Goal: Information Seeking & Learning: Learn about a topic

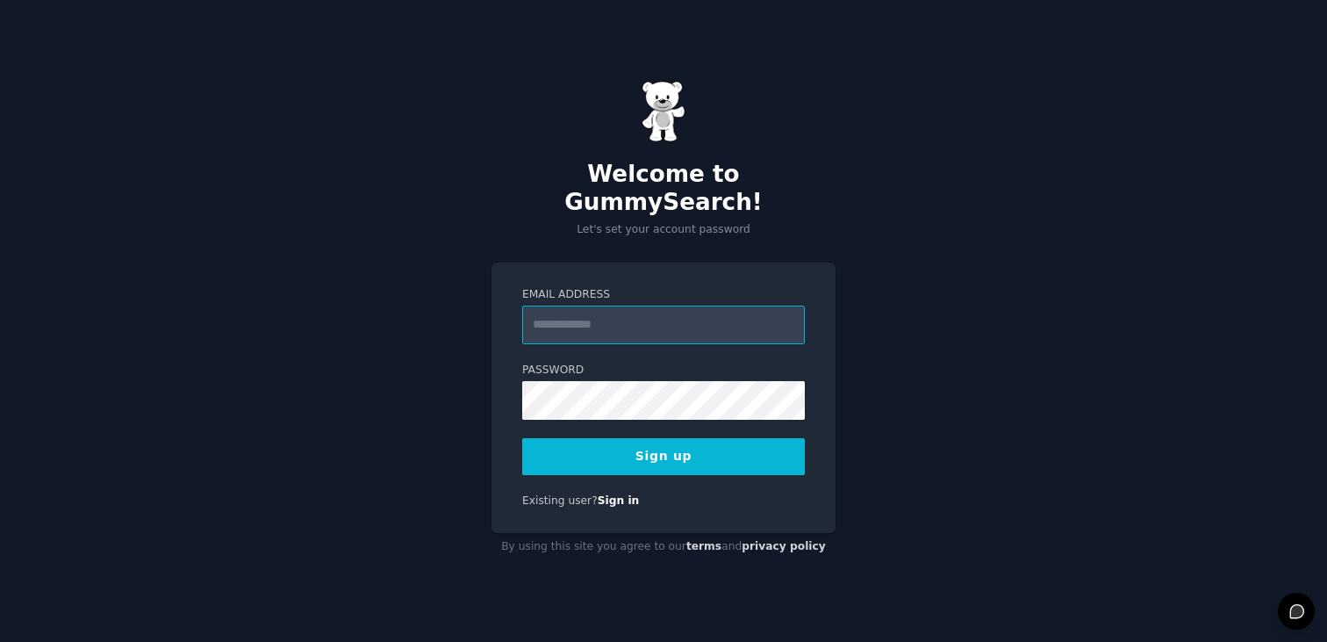
click at [693, 326] on input "Email Address" at bounding box center [663, 325] width 283 height 39
type input "**********"
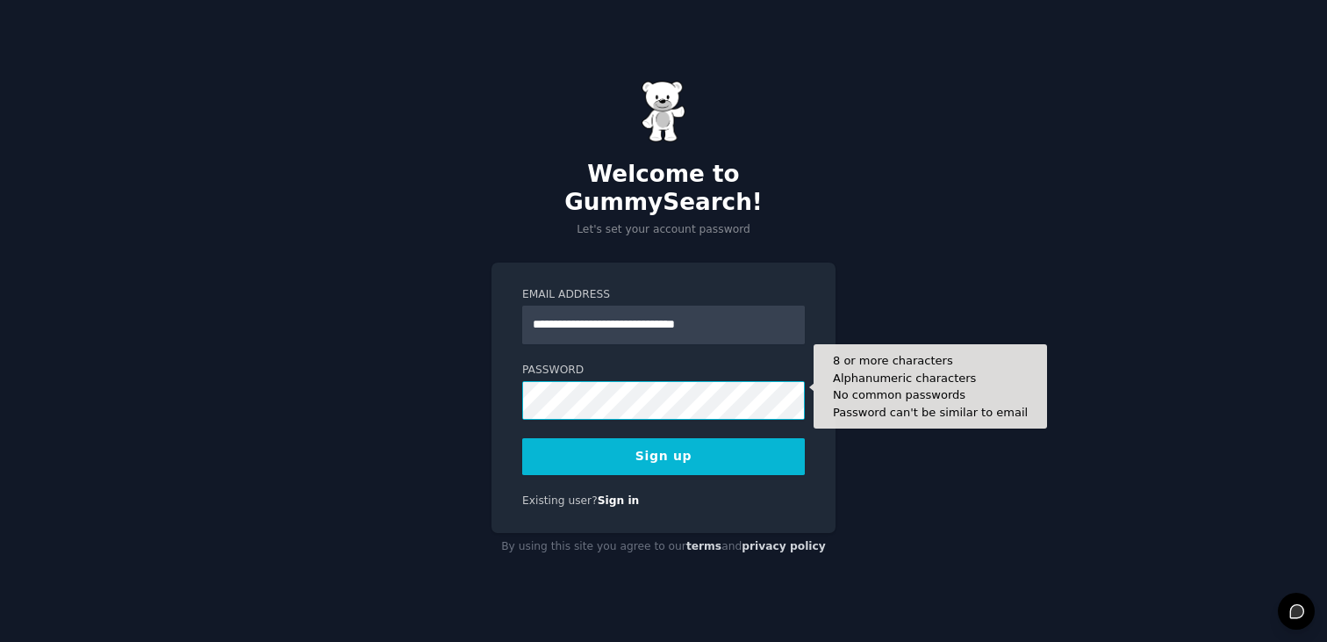
click at [522, 438] on button "Sign up" at bounding box center [663, 456] width 283 height 37
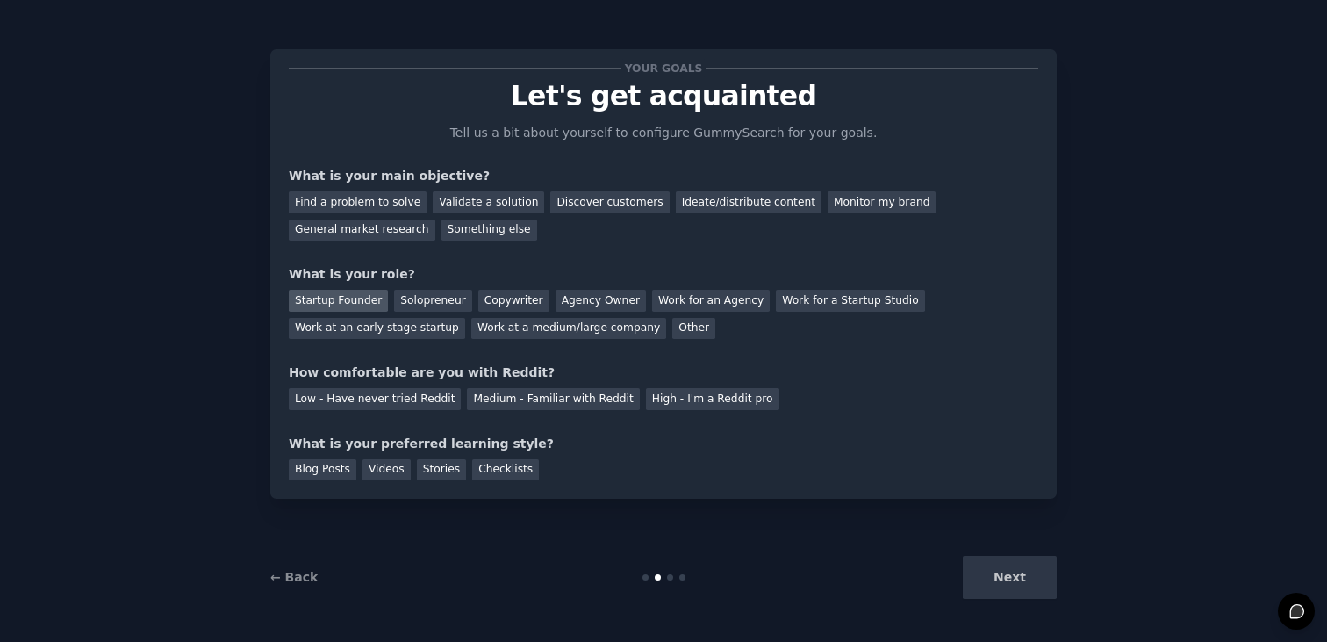
click at [346, 303] on div "Startup Founder" at bounding box center [338, 301] width 99 height 22
click at [374, 204] on div "Find a problem to solve" at bounding box center [358, 202] width 138 height 22
click at [451, 205] on div "Validate a solution" at bounding box center [489, 202] width 112 height 22
click at [330, 477] on div "Blog Posts" at bounding box center [323, 470] width 68 height 22
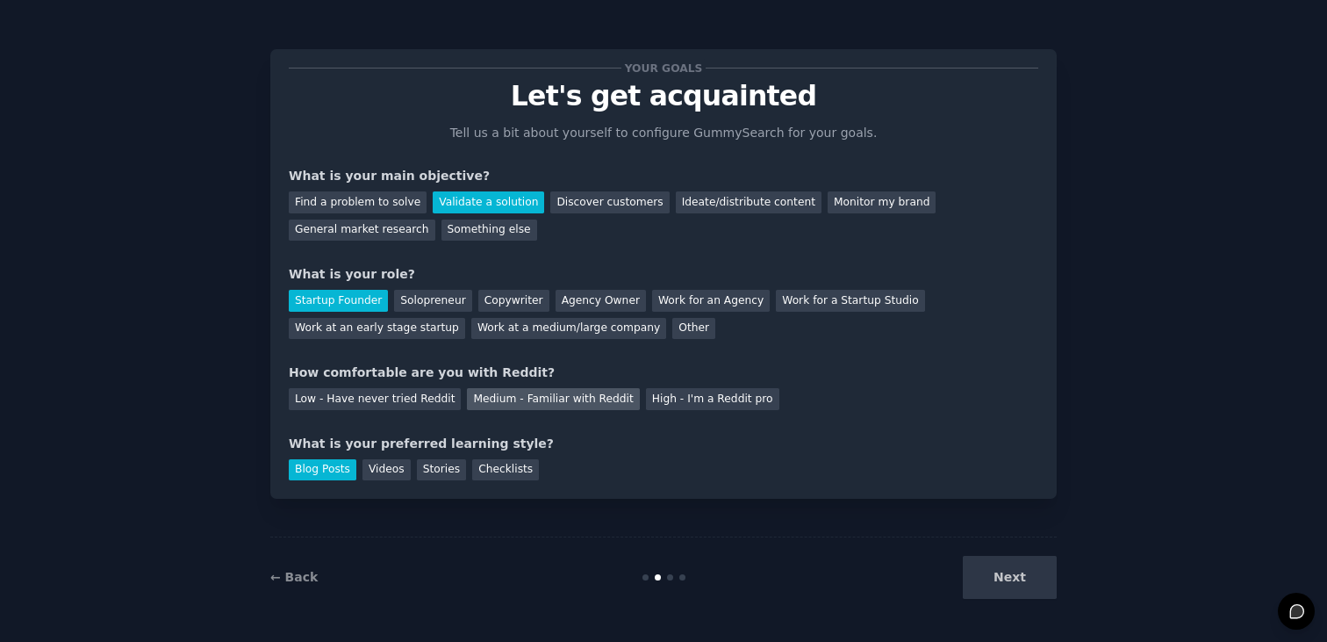
click at [555, 402] on div "Medium - Familiar with Reddit" at bounding box center [553, 399] width 172 height 22
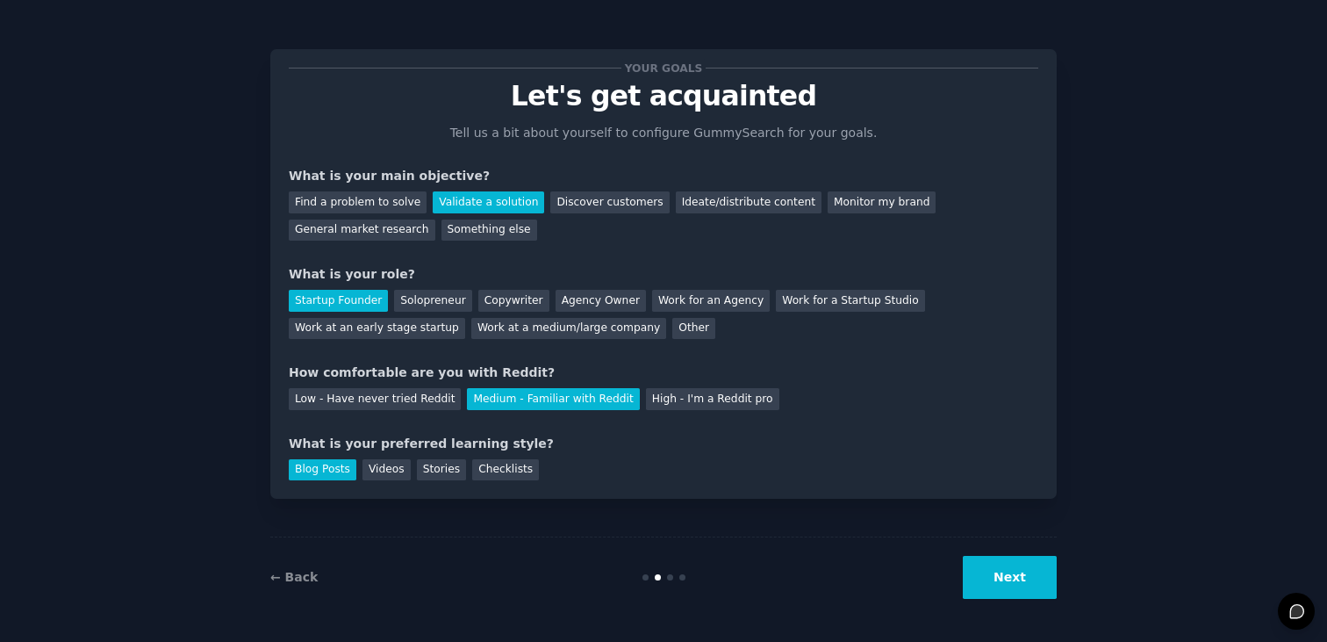
click at [998, 575] on button "Next" at bounding box center [1010, 577] width 94 height 43
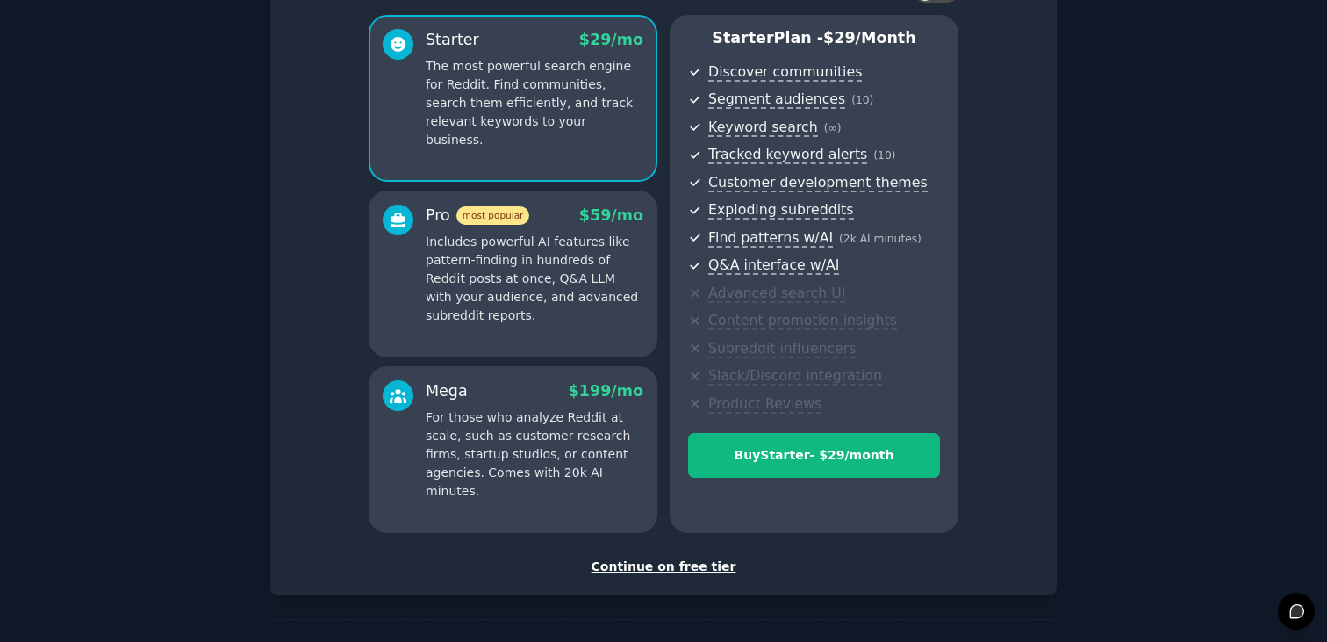
scroll to position [200, 0]
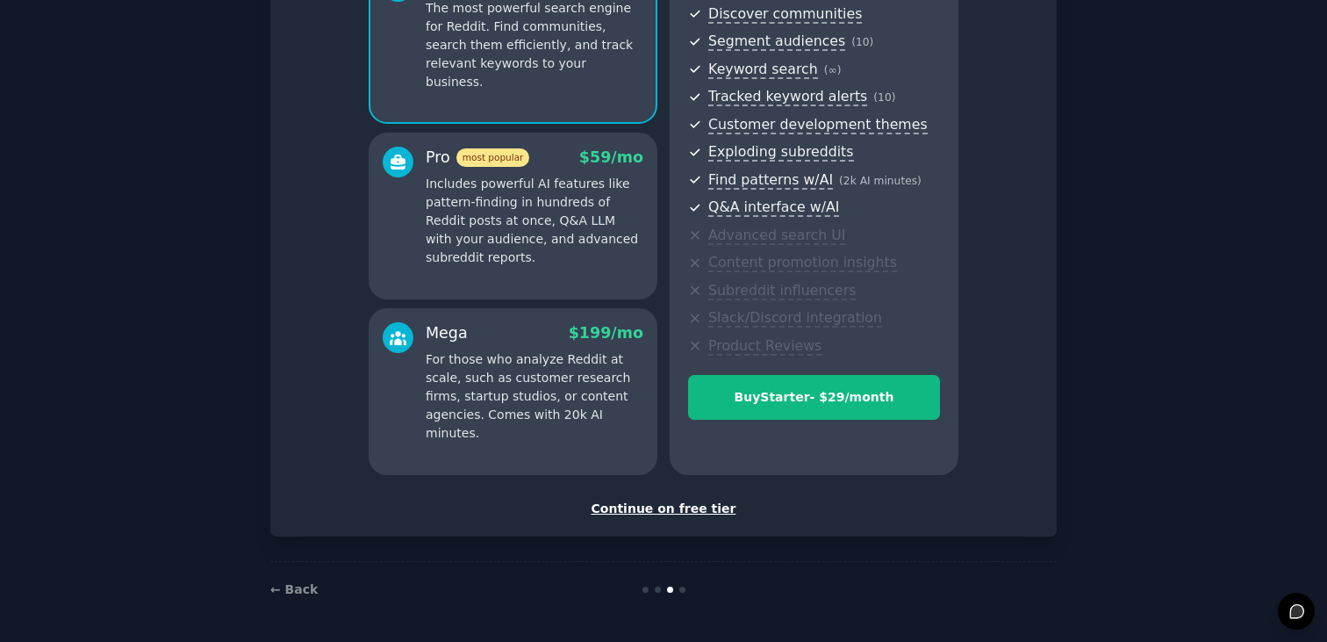
click at [703, 514] on div "Continue on free tier" at bounding box center [664, 509] width 750 height 18
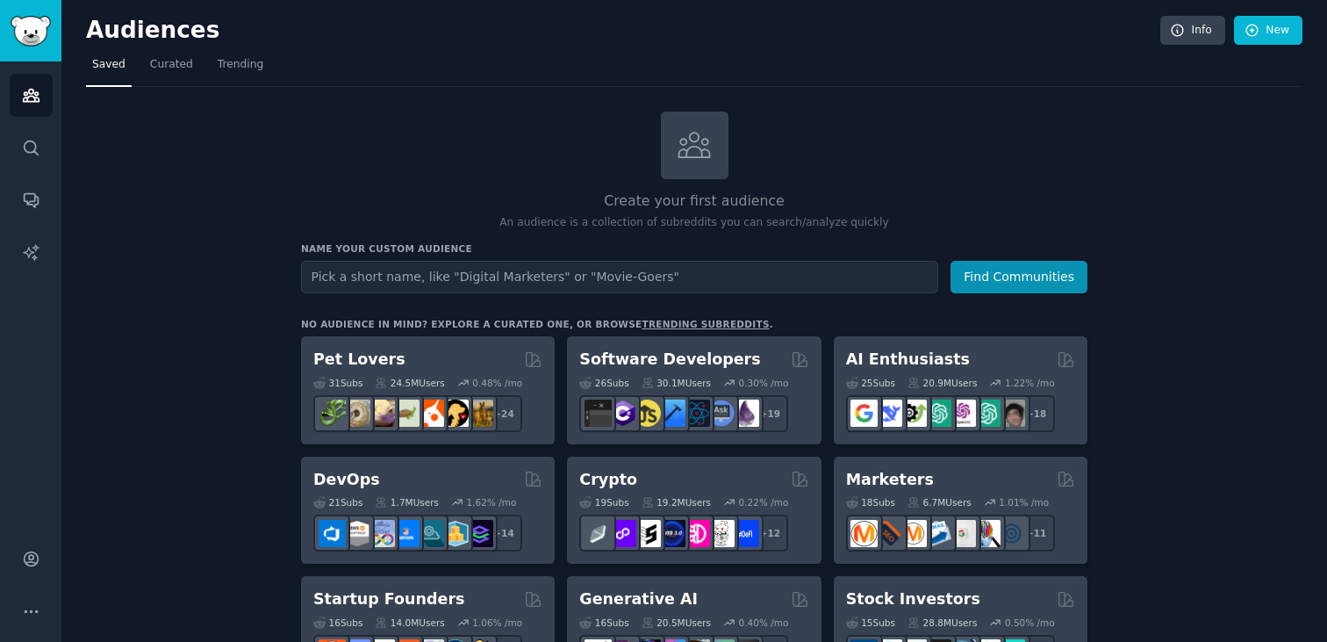
click at [447, 284] on input "text" at bounding box center [619, 277] width 637 height 32
click at [951, 261] on button "Find Communities" at bounding box center [1019, 277] width 137 height 32
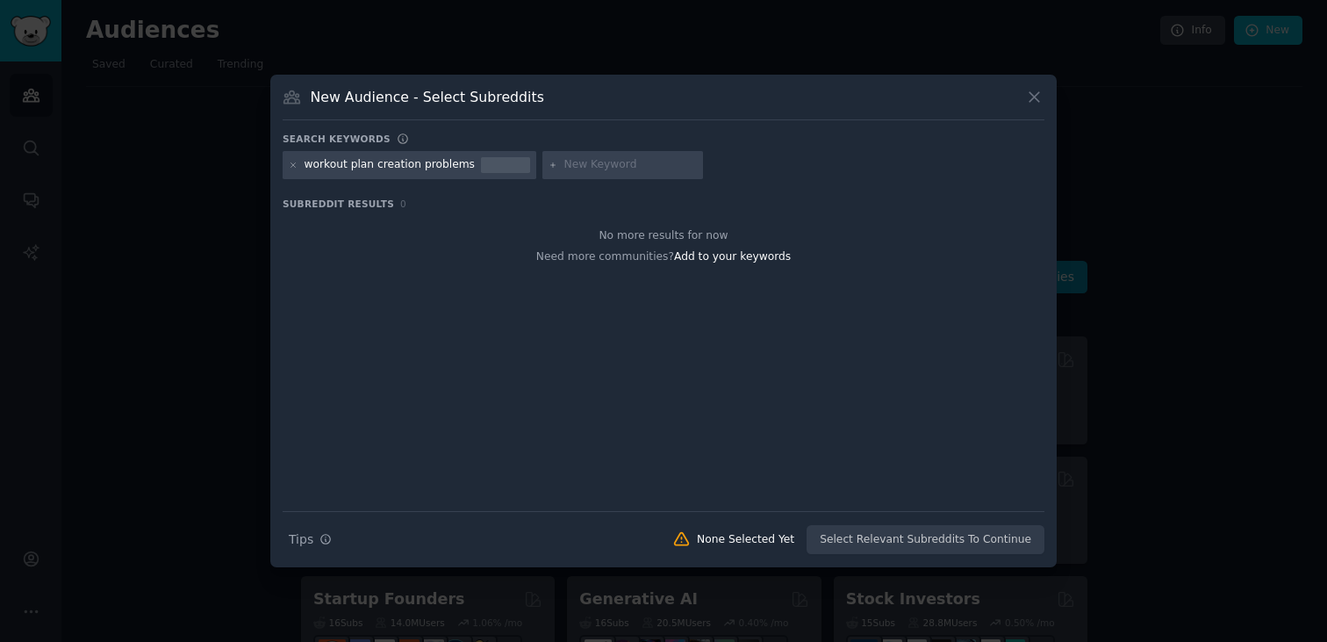
click at [584, 174] on div at bounding box center [624, 165] width 162 height 28
click at [596, 165] on input "text" at bounding box center [630, 165] width 133 height 16
click at [464, 166] on div "workout plan creation problems" at bounding box center [410, 165] width 254 height 28
click at [414, 162] on div "workout plan creation problems" at bounding box center [390, 165] width 170 height 16
click at [417, 165] on div "workout plan creation problems" at bounding box center [390, 165] width 170 height 16
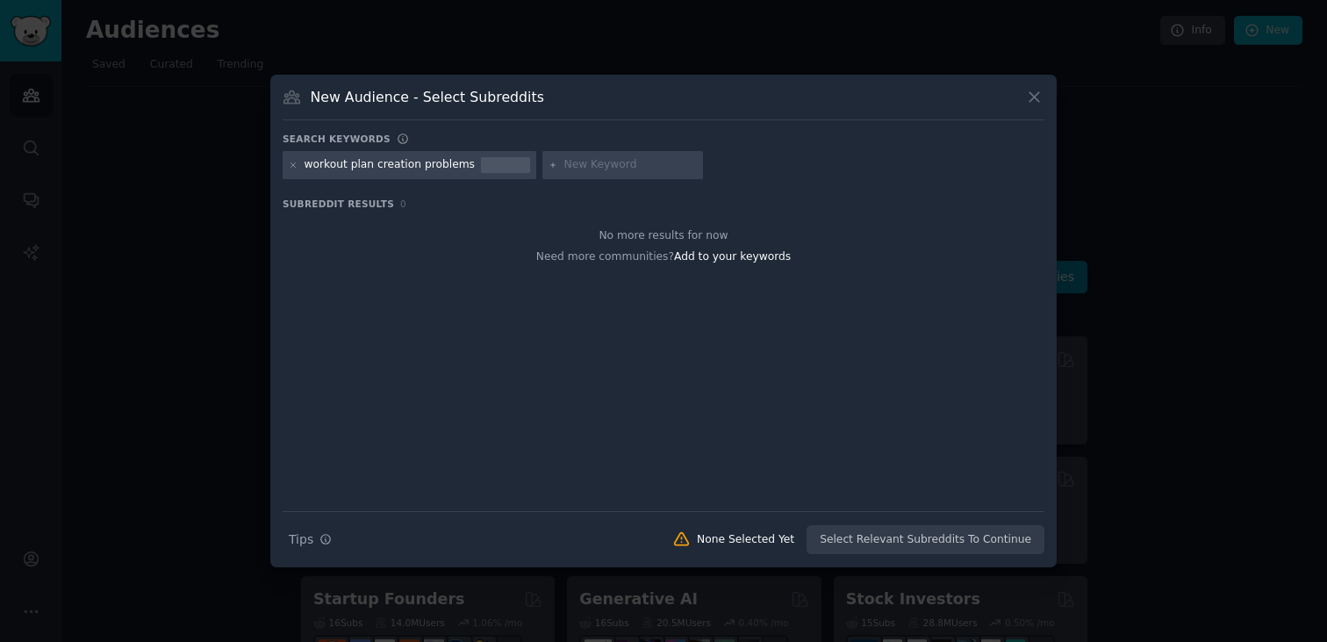
click at [462, 162] on div "workout plan creation problems" at bounding box center [390, 165] width 170 height 16
click at [913, 540] on div "Search Tips Tips None Selected Yet Select Relevant Subreddits To Continue" at bounding box center [664, 533] width 762 height 44
click at [630, 174] on div at bounding box center [624, 165] width 162 height 28
click at [547, 162] on div at bounding box center [624, 165] width 162 height 28
click at [378, 204] on span "Subreddit Results" at bounding box center [339, 204] width 112 height 12
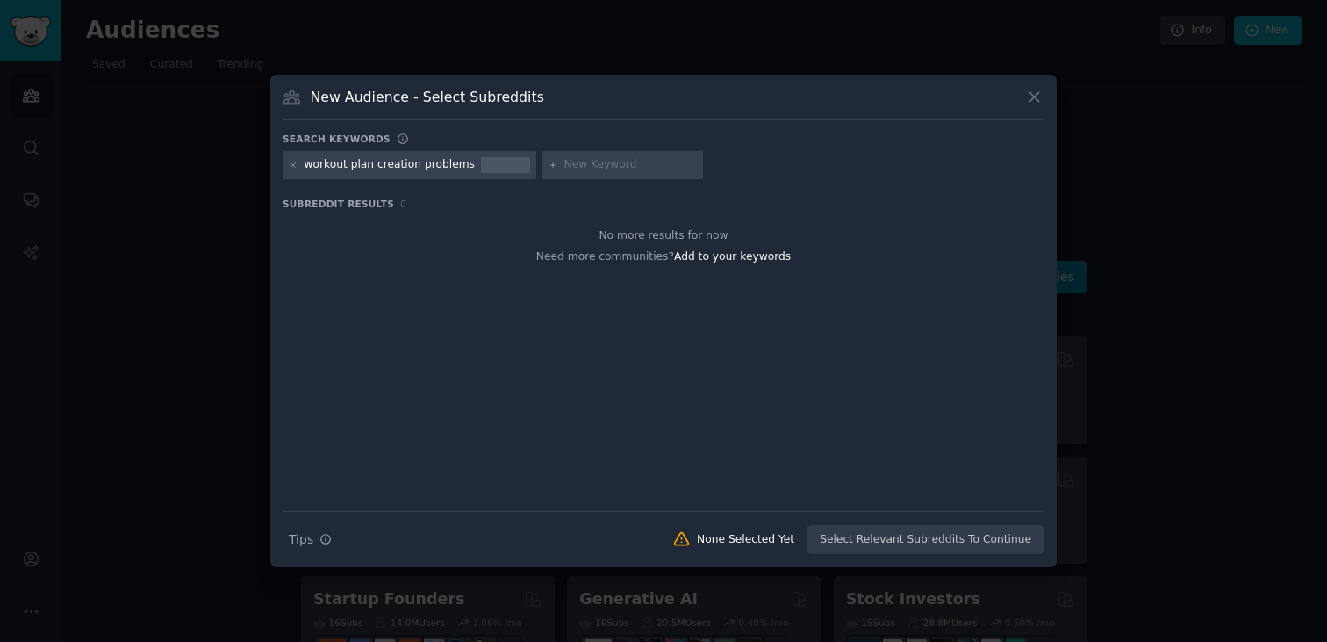
click at [1048, 105] on div "New Audience - Select Subreddits Search keywords Try a 2-4 keywords your audien…" at bounding box center [663, 321] width 787 height 493
click at [1035, 101] on icon at bounding box center [1034, 97] width 18 height 18
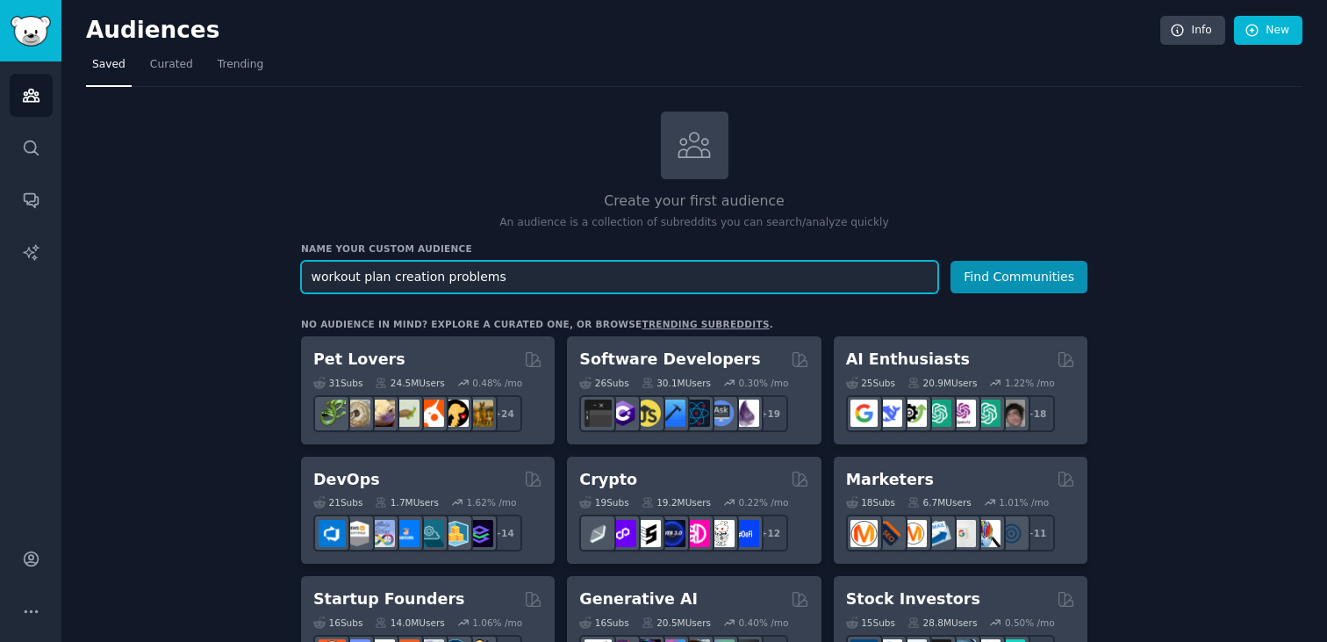
drag, startPoint x: 546, startPoint y: 277, endPoint x: 385, endPoint y: 280, distance: 160.7
click at [385, 280] on input "workout plan creation problems" at bounding box center [619, 277] width 637 height 32
type input "workout plan"
click at [951, 261] on button "Find Communities" at bounding box center [1019, 277] width 137 height 32
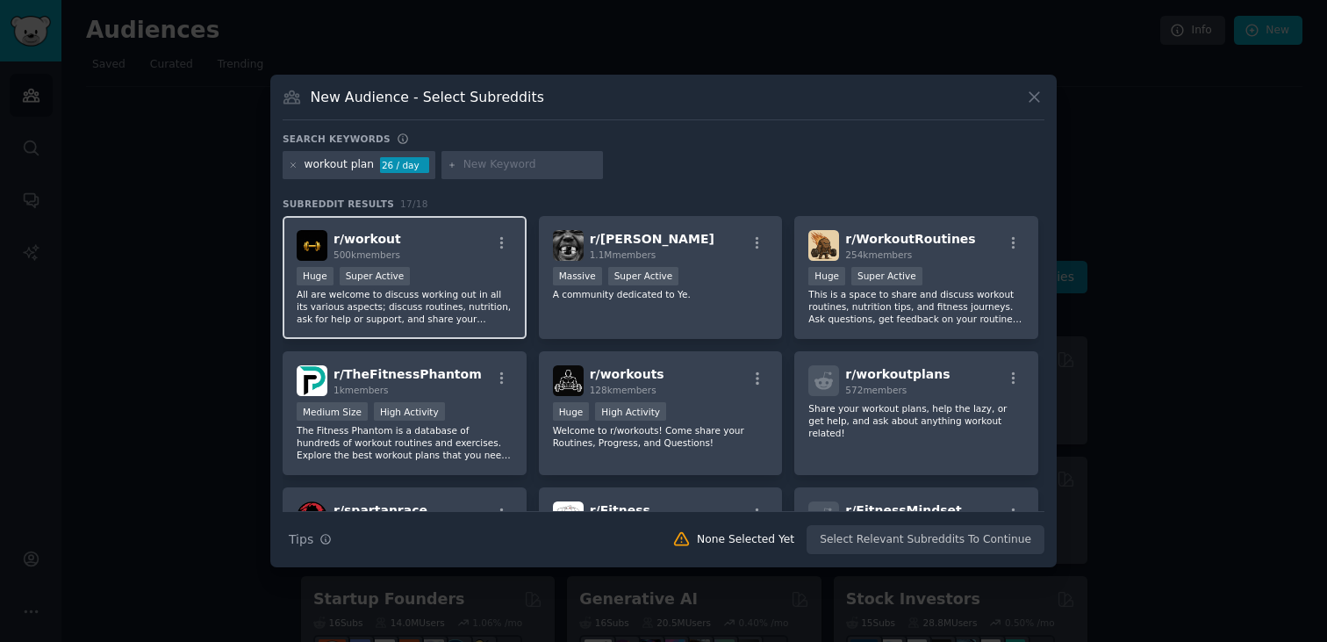
click at [426, 237] on div "r/ workout 500k members" at bounding box center [405, 245] width 216 height 31
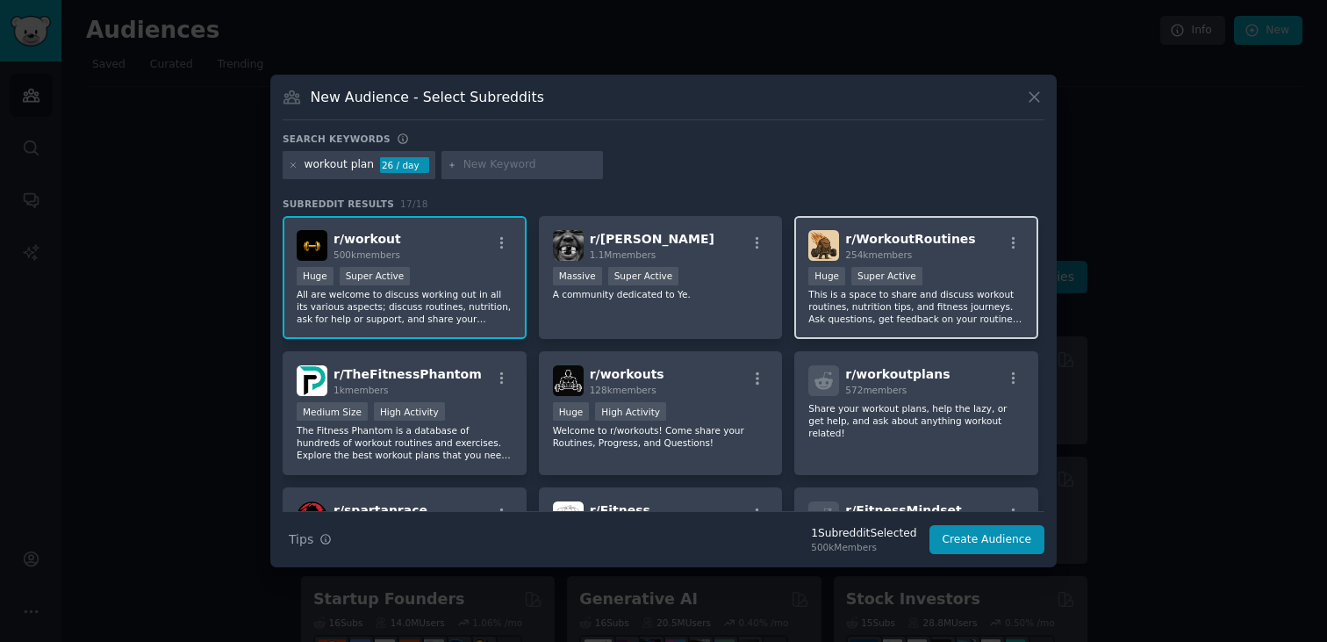
click at [926, 255] on div "254k members" at bounding box center [910, 254] width 130 height 12
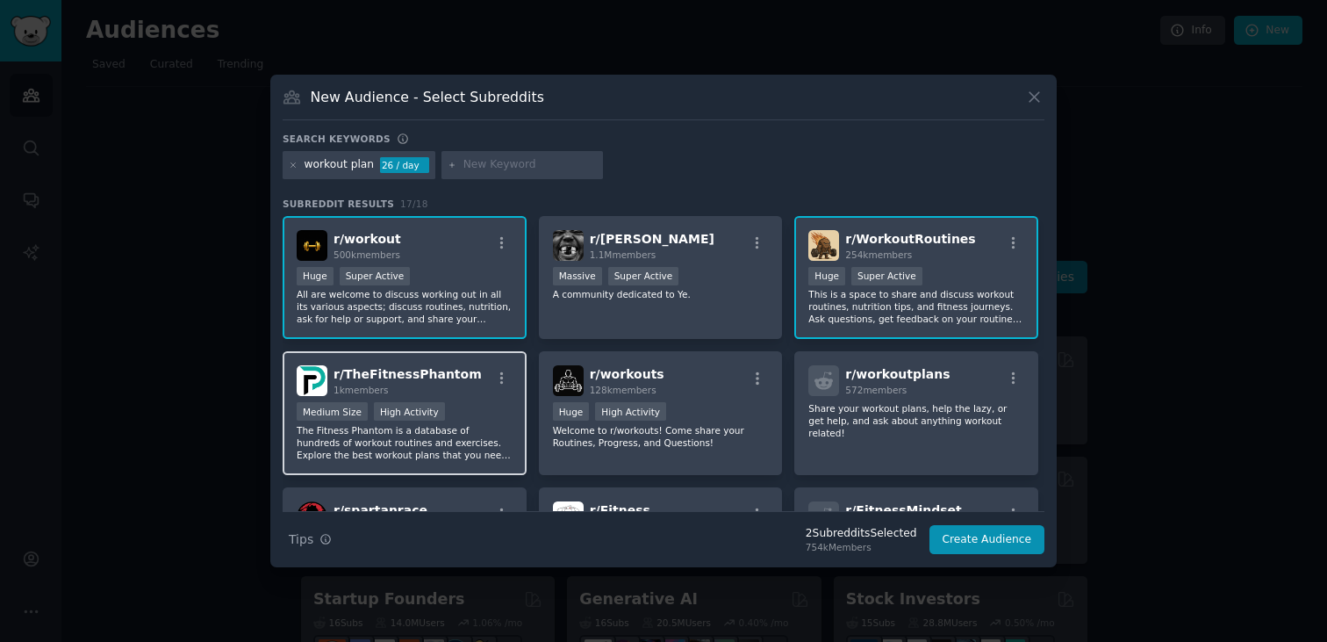
click at [481, 402] on div "Medium Size High Activity" at bounding box center [405, 413] width 216 height 22
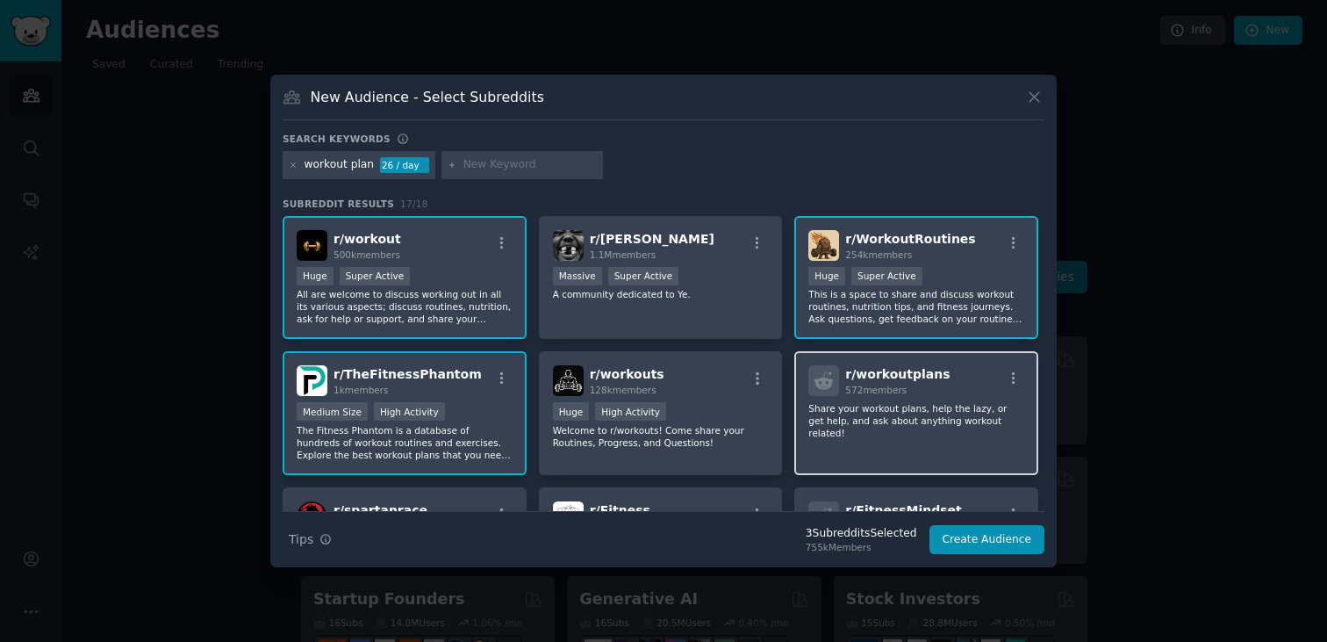
drag, startPoint x: 725, startPoint y: 400, endPoint x: 871, endPoint y: 415, distance: 146.5
click at [725, 399] on div "r/ workouts 128k members >= 80th percentile for submissions / day Huge High Act…" at bounding box center [661, 413] width 244 height 124
click at [881, 415] on p "Share your workout plans, help the lazy, or get help, and ask about anything wo…" at bounding box center [917, 420] width 216 height 37
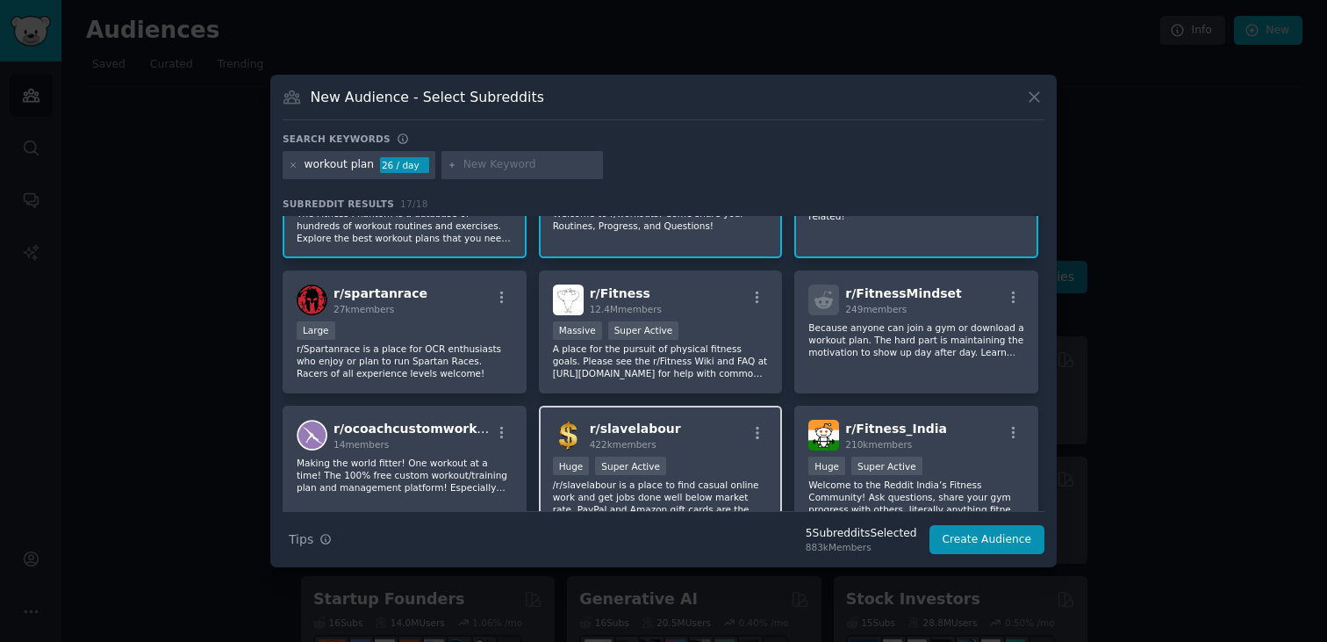
scroll to position [218, 0]
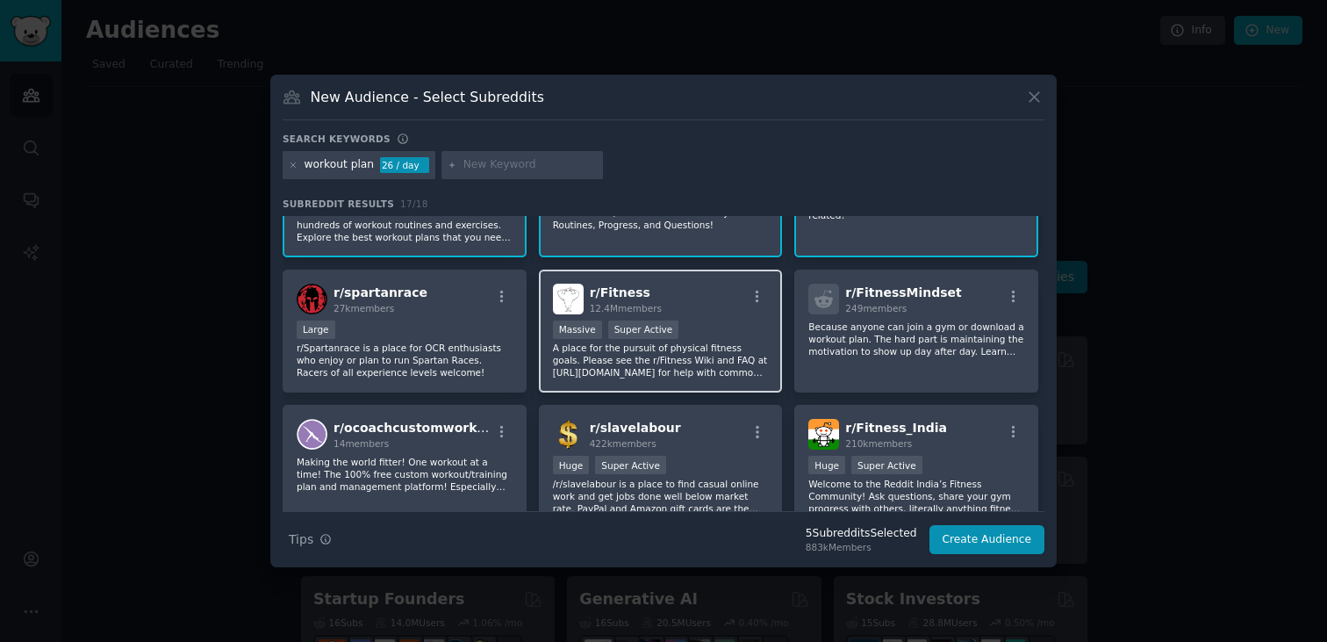
click at [701, 358] on p "A place for the pursuit of physical fitness goals. Please see the r/Fitness Wik…" at bounding box center [661, 360] width 216 height 37
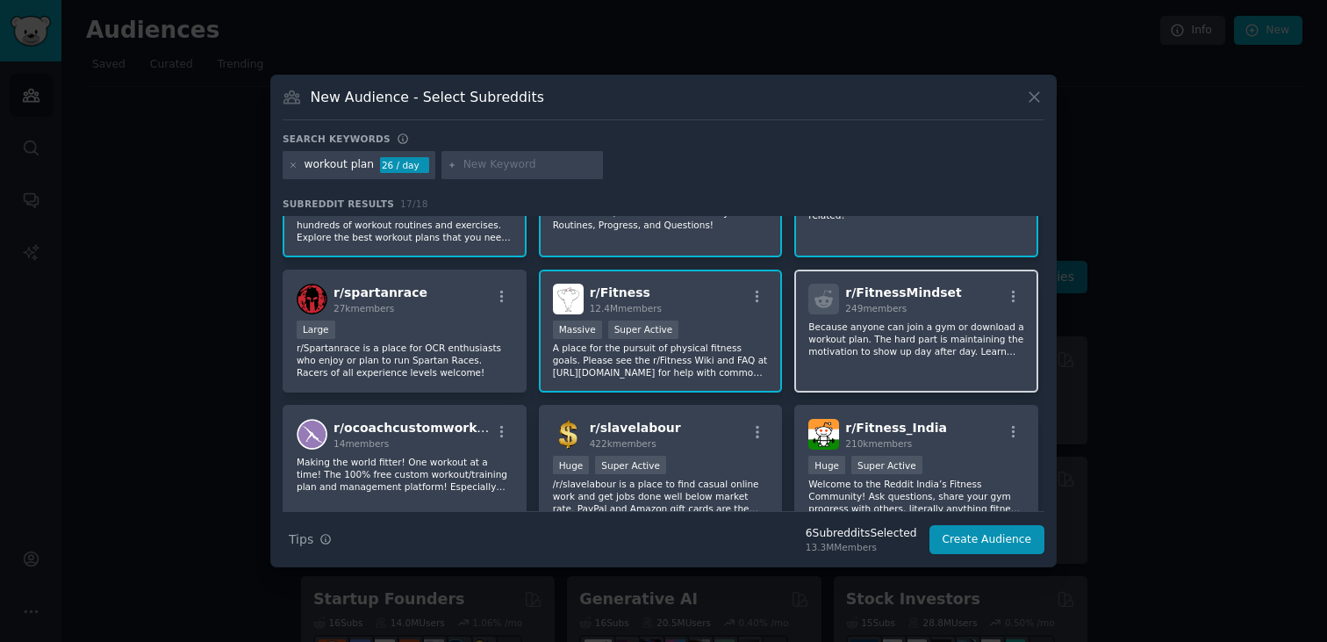
click at [883, 359] on div "r/ FitnessMindset 249 members Because anyone can join a gym or download a worko…" at bounding box center [917, 332] width 244 height 124
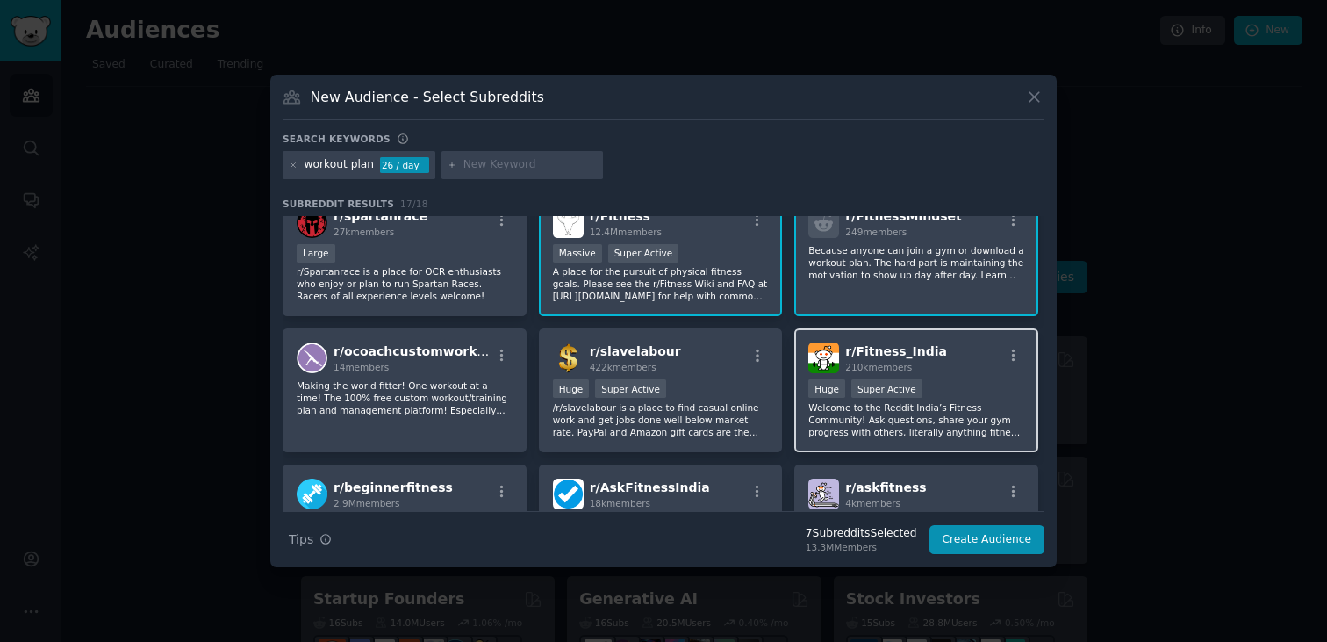
scroll to position [298, 0]
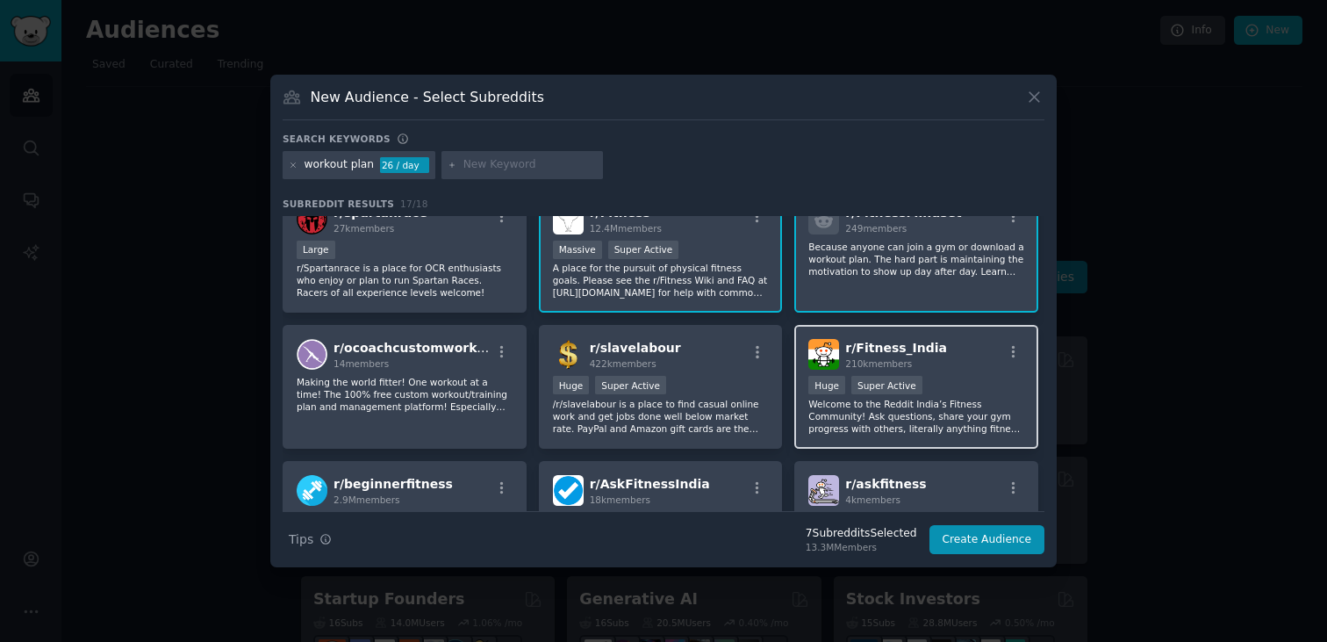
click at [898, 403] on p "Welcome to the Reddit India’s Fitness Community! Ask questions, share your gym …" at bounding box center [917, 416] width 216 height 37
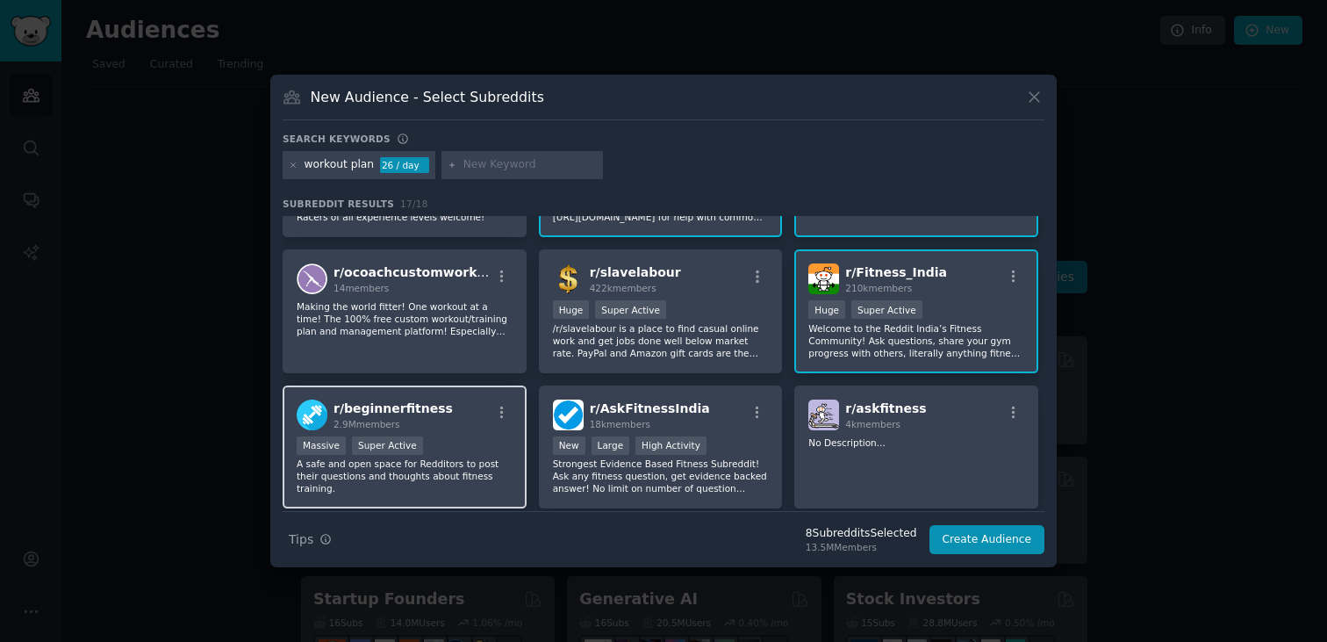
scroll to position [379, 0]
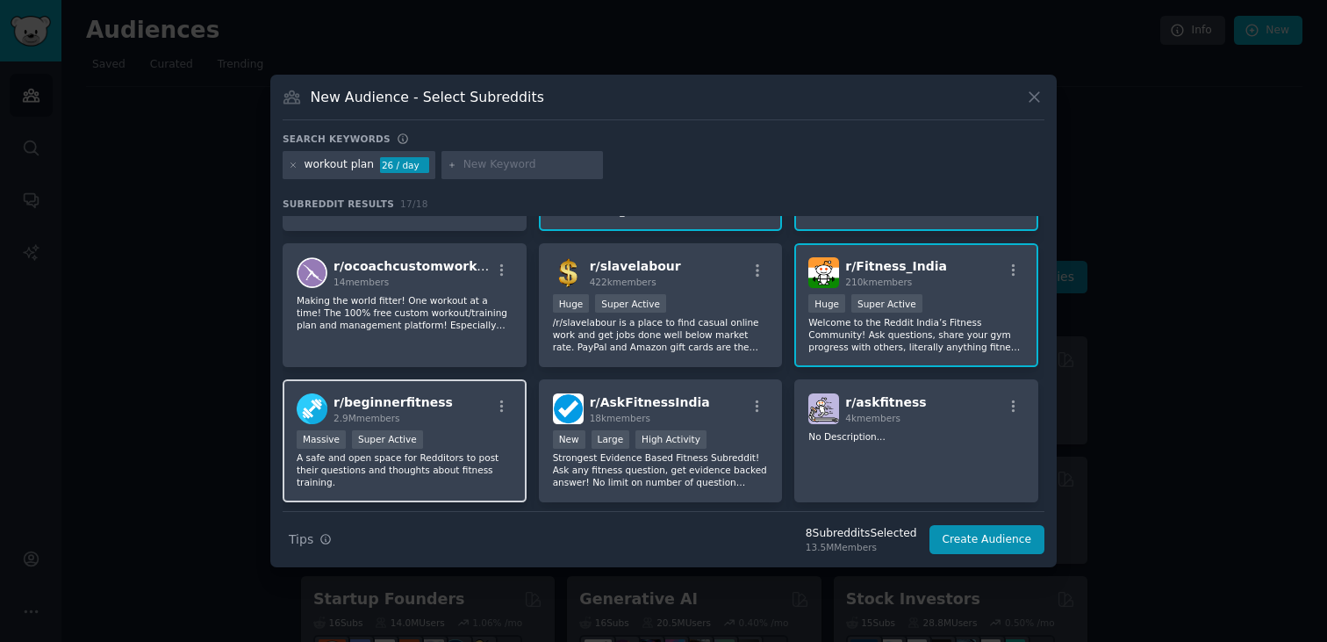
click at [484, 461] on p "A safe and open space for Redditors to post their questions and thoughts about …" at bounding box center [405, 469] width 216 height 37
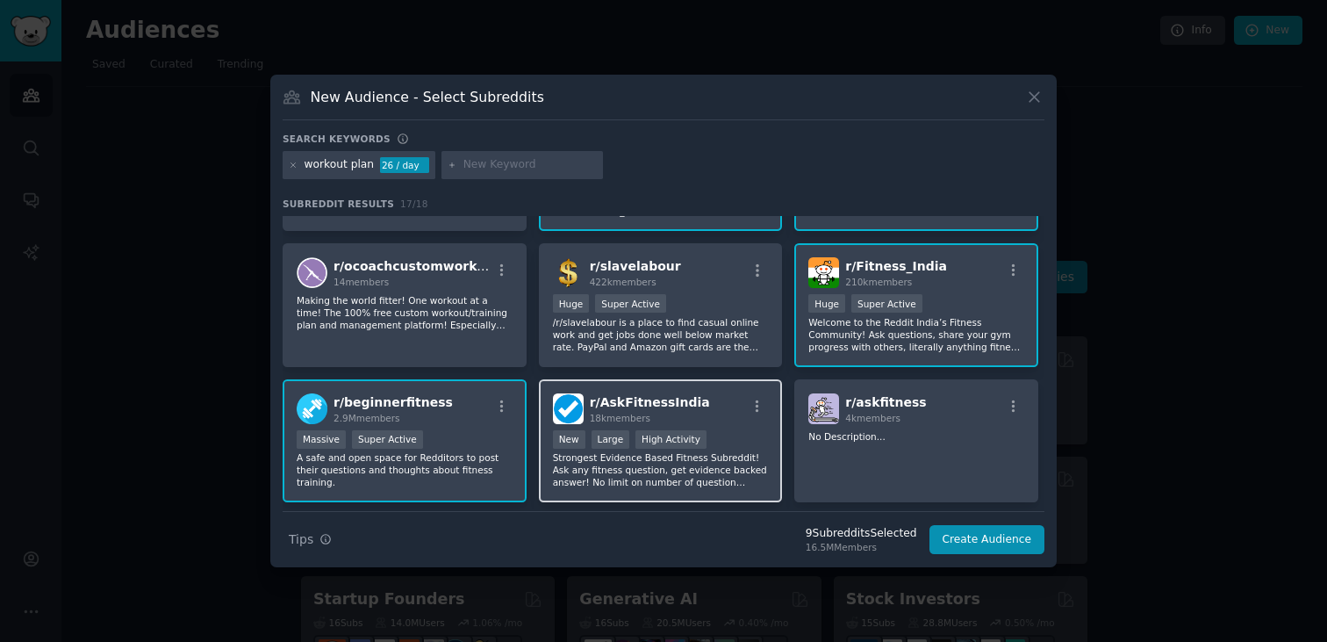
click at [674, 478] on p "Strongest Evidence Based Fitness Subreddit! Ask any fitness question, get evide…" at bounding box center [661, 469] width 216 height 37
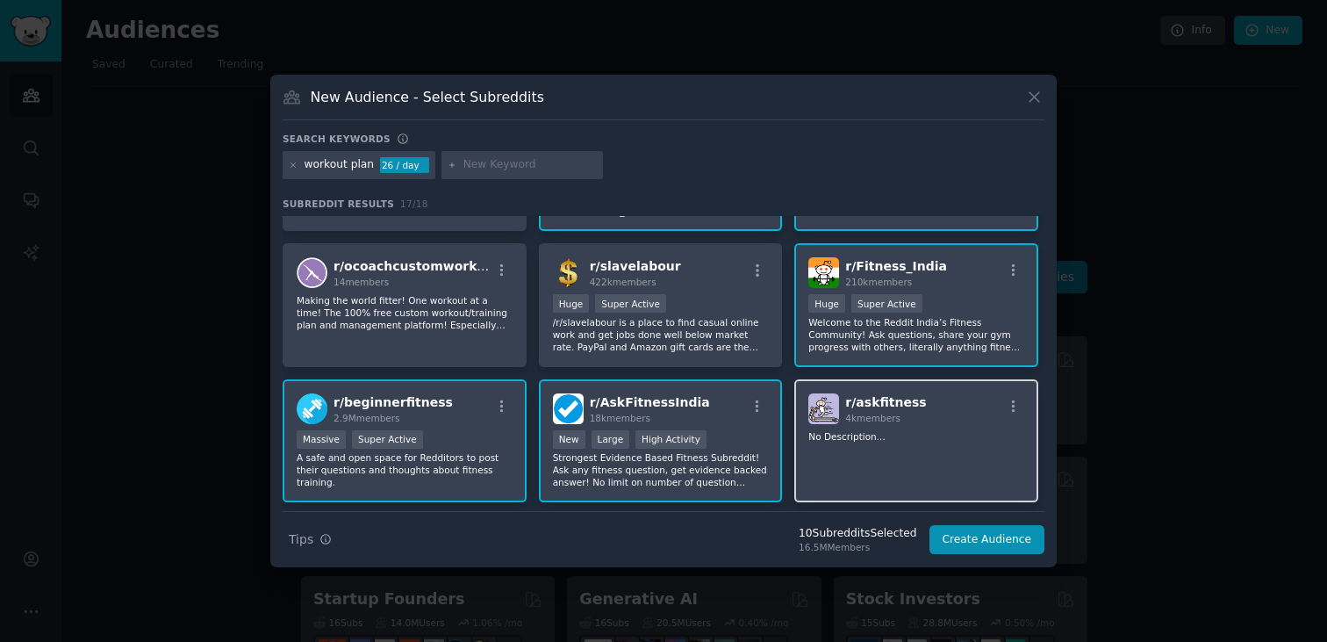
click at [902, 473] on div "r/ askfitness 4k members No Description..." at bounding box center [917, 441] width 244 height 124
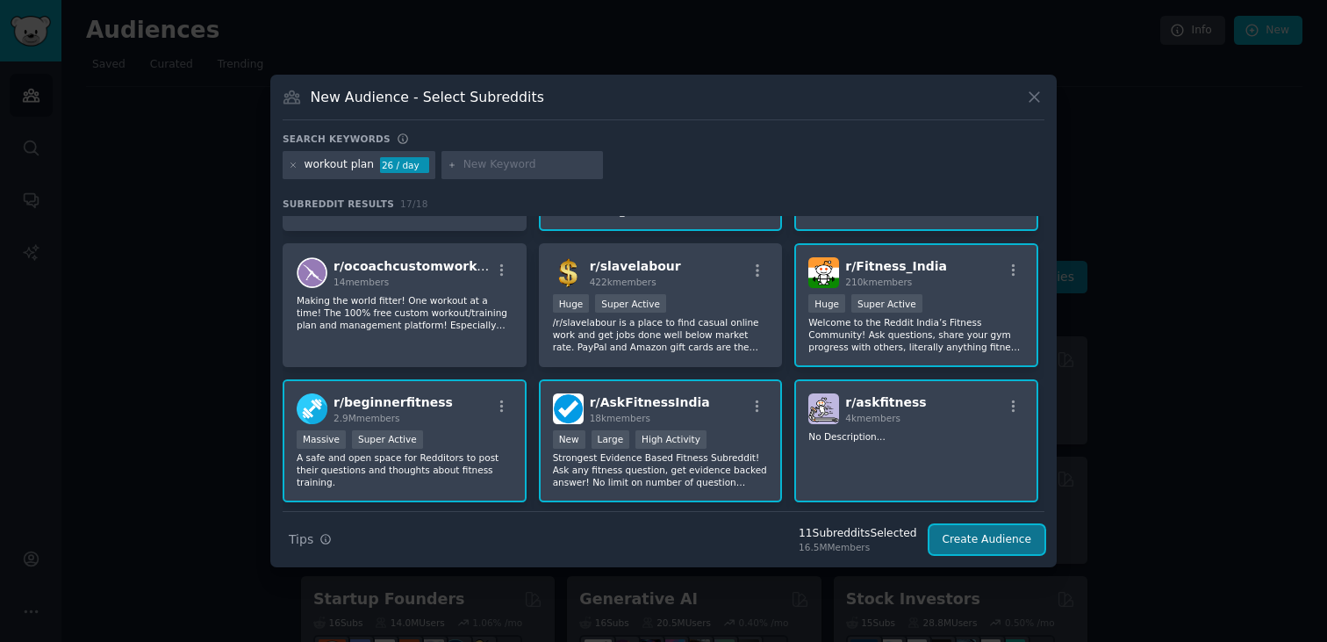
click at [974, 538] on button "Create Audience" at bounding box center [988, 540] width 116 height 30
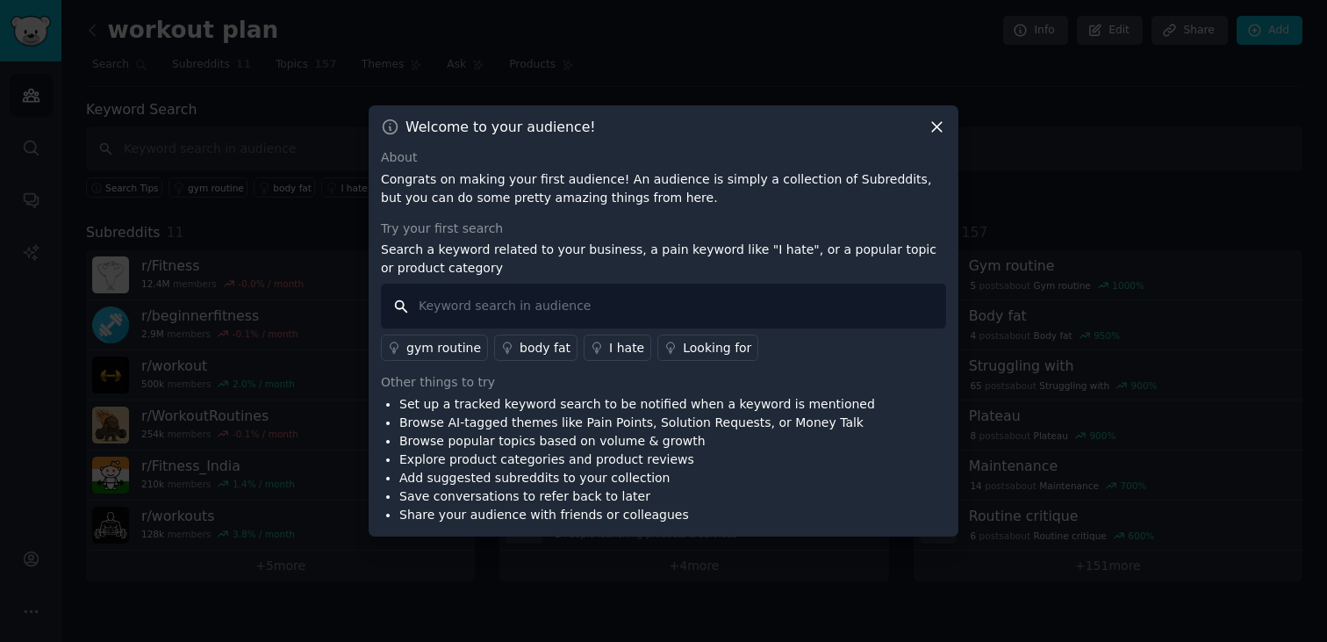
click at [505, 313] on div "gym routine body fat I hate Looking for" at bounding box center [663, 322] width 565 height 77
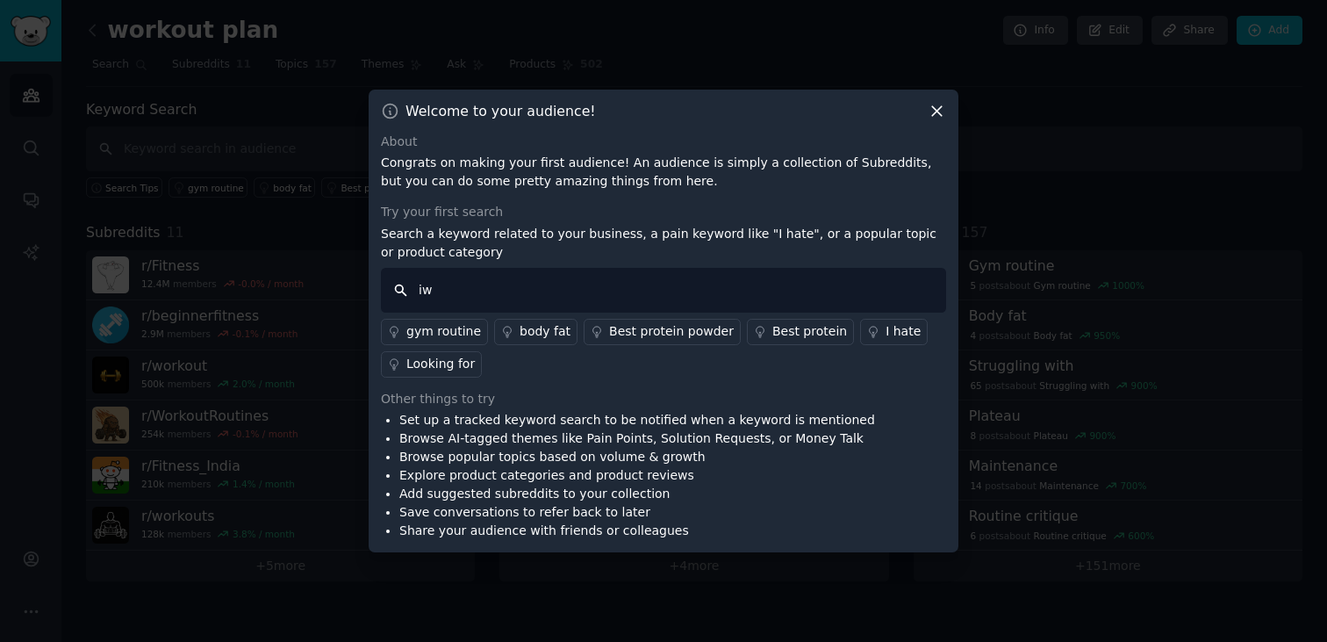
type input "i"
type input "i hate ,"
click at [443, 333] on div "gym routine" at bounding box center [443, 331] width 75 height 18
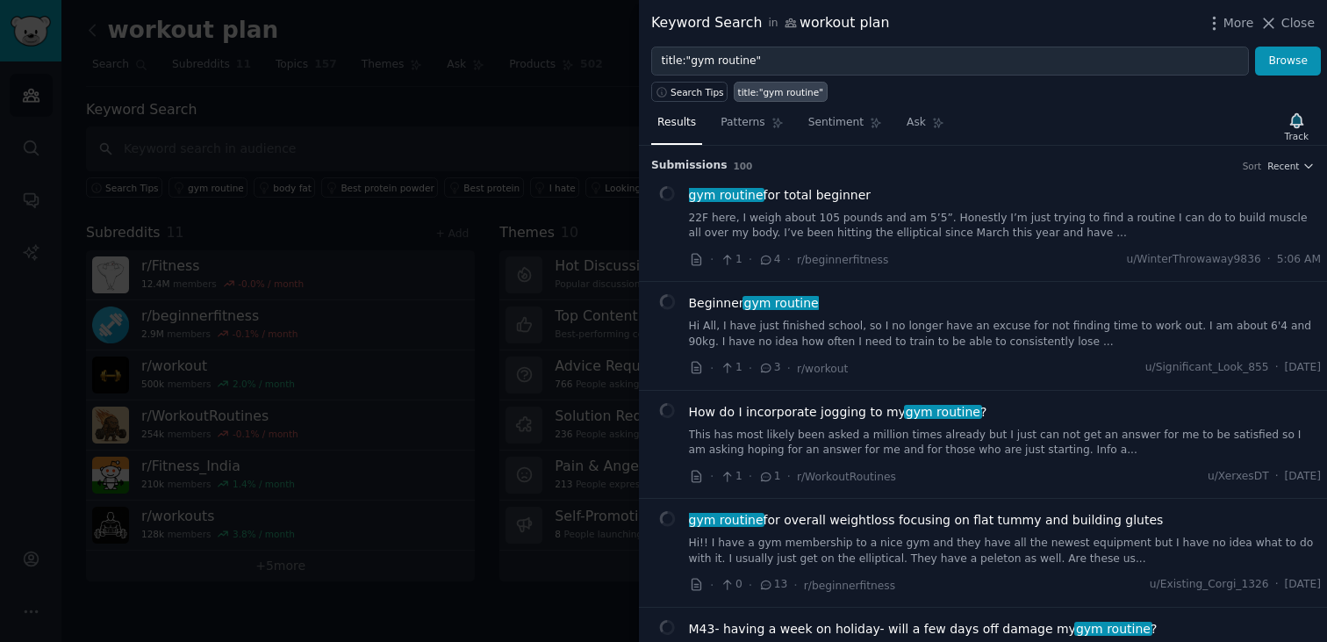
drag, startPoint x: 1299, startPoint y: 25, endPoint x: 991, endPoint y: 119, distance: 321.3
click at [994, 120] on div "Keyword Search in workout plan More Close title:"gym routine" Browse Search Tip…" at bounding box center [983, 321] width 688 height 642
click at [1288, 118] on icon "button" at bounding box center [1297, 121] width 18 height 18
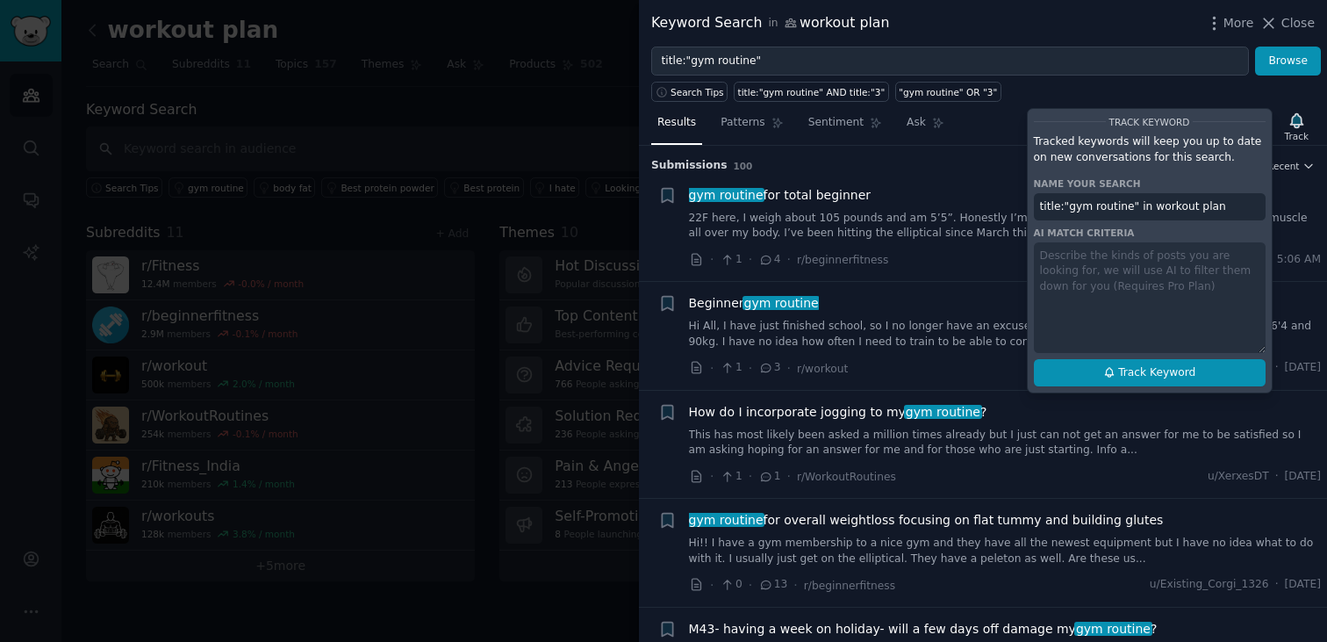
click at [1090, 378] on button "Track Keyword" at bounding box center [1150, 373] width 232 height 28
type input "title:"gym routine" in workout plan"
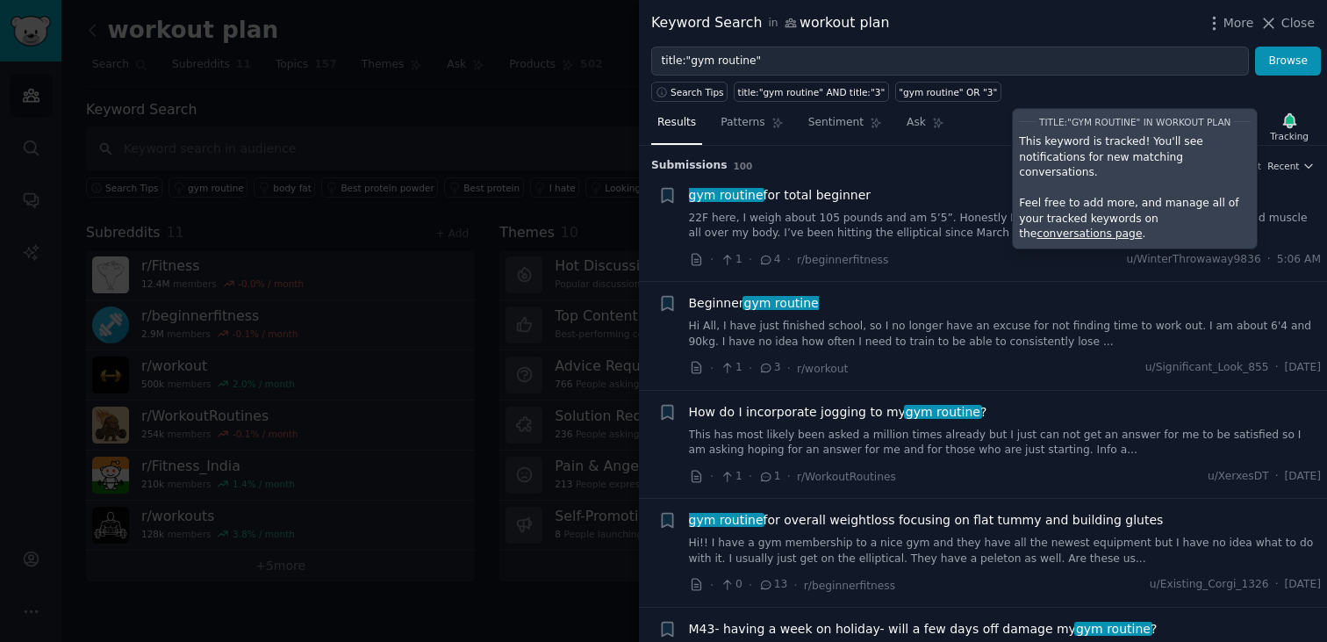
click at [970, 161] on h3 "Submission s 100 Sort Recent" at bounding box center [983, 166] width 664 height 16
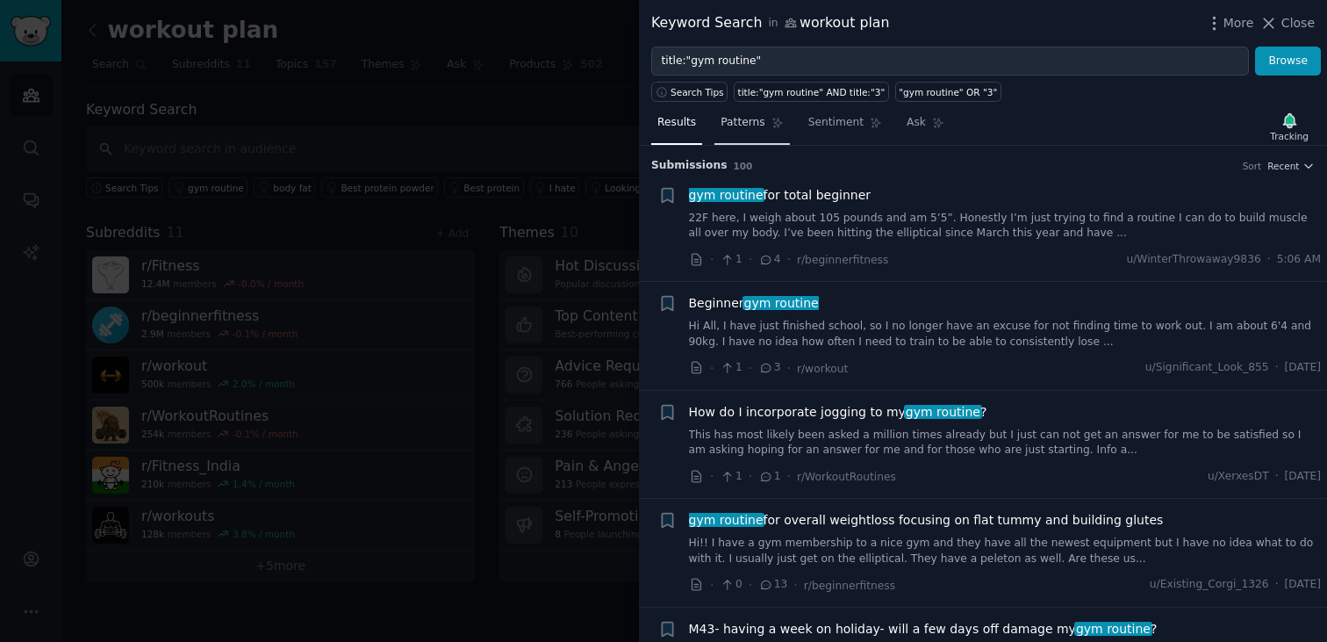
click at [757, 122] on span "Patterns" at bounding box center [743, 123] width 44 height 16
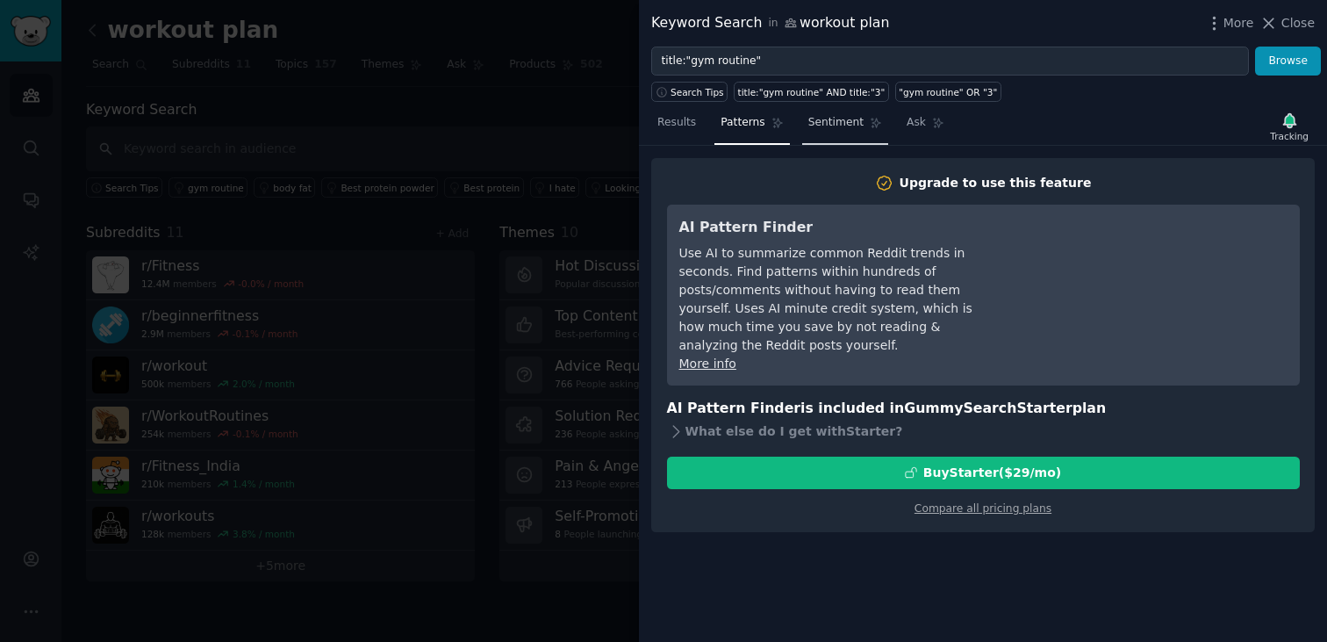
click at [831, 133] on link "Sentiment" at bounding box center [845, 127] width 86 height 36
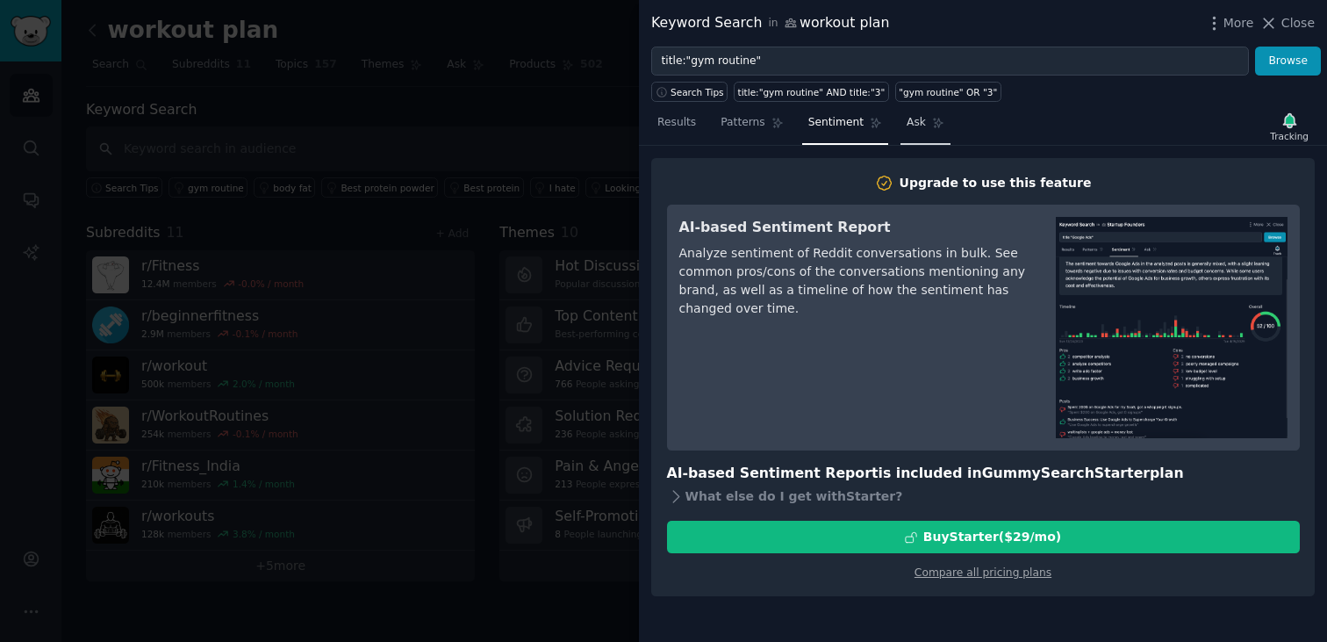
click at [912, 129] on span "Ask" at bounding box center [916, 123] width 19 height 16
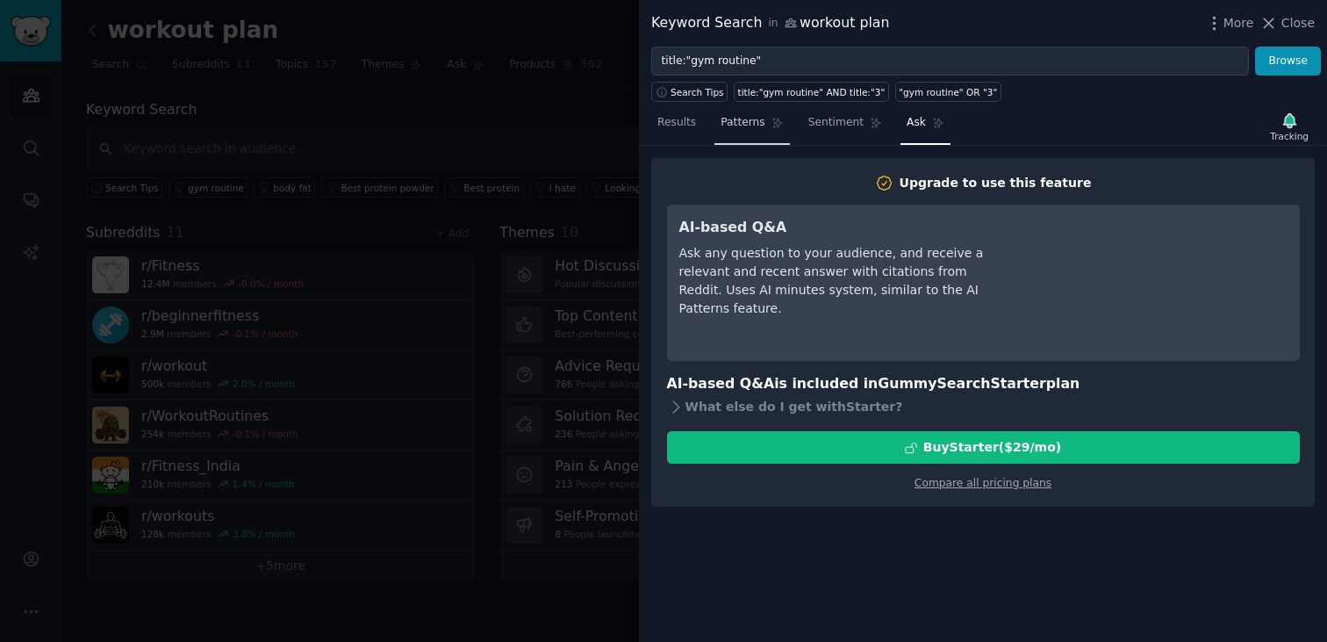
click at [752, 133] on link "Patterns" at bounding box center [752, 127] width 75 height 36
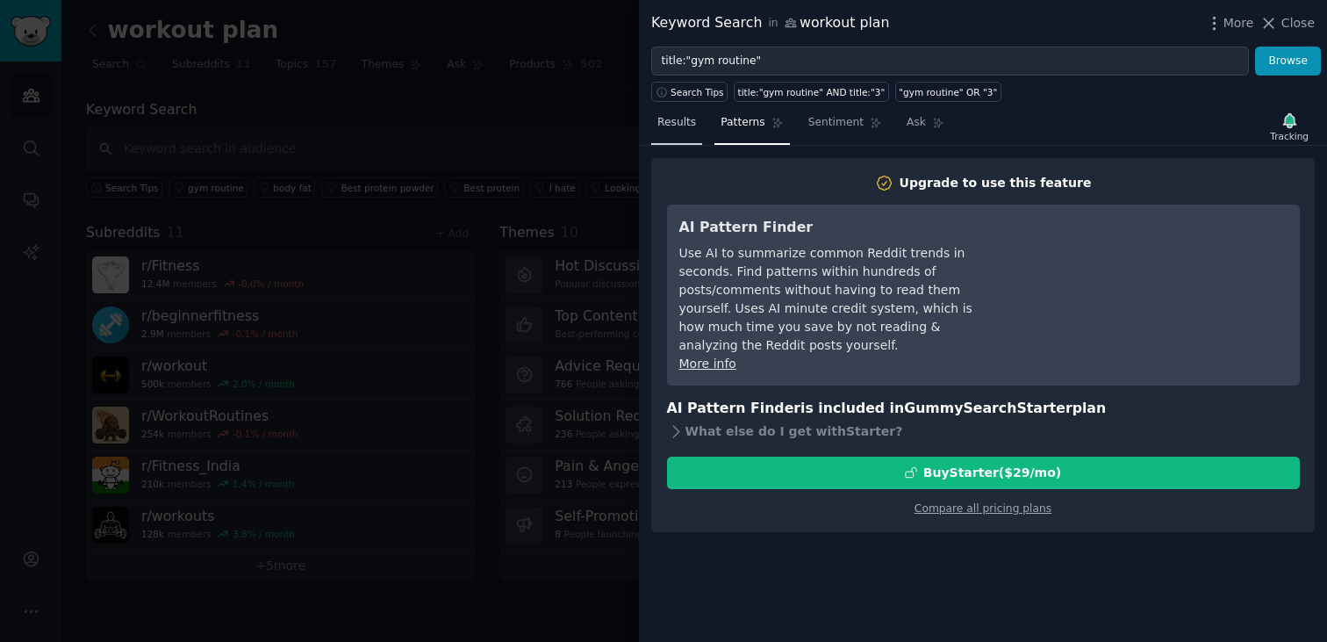
click at [688, 127] on span "Results" at bounding box center [677, 123] width 39 height 16
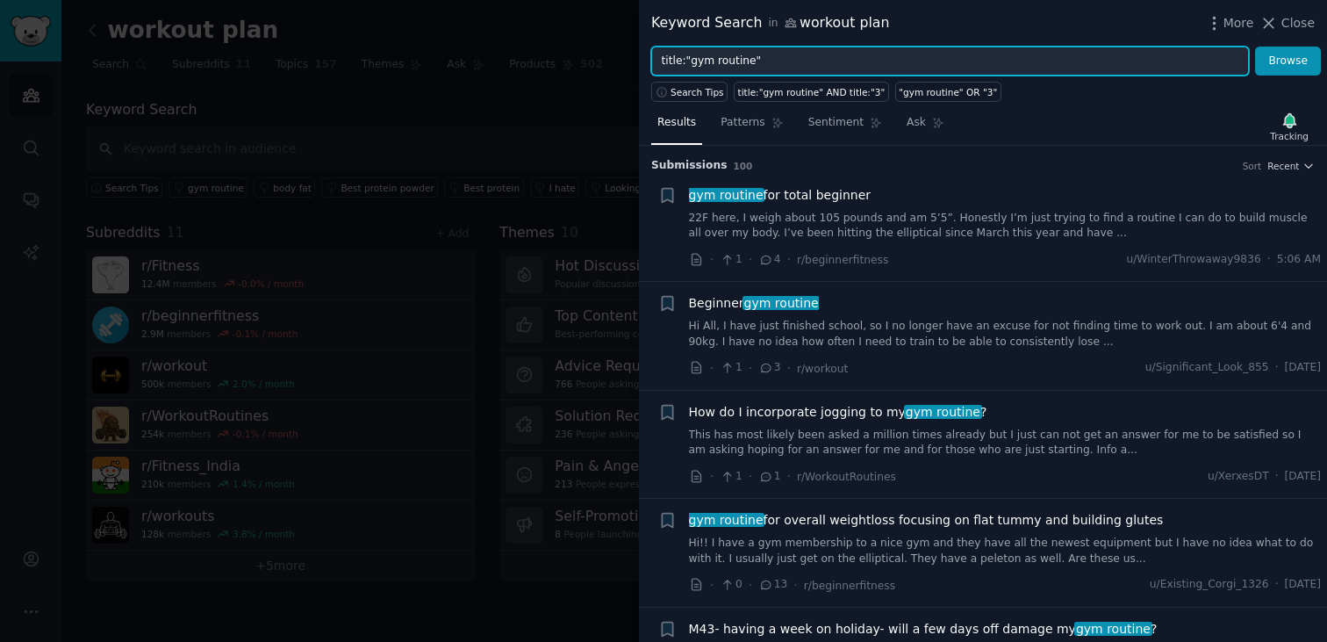
click at [854, 53] on input "title:"gym routine"" at bounding box center [950, 62] width 598 height 30
type input "t"
click at [1255, 47] on button "Browse" at bounding box center [1288, 62] width 66 height 30
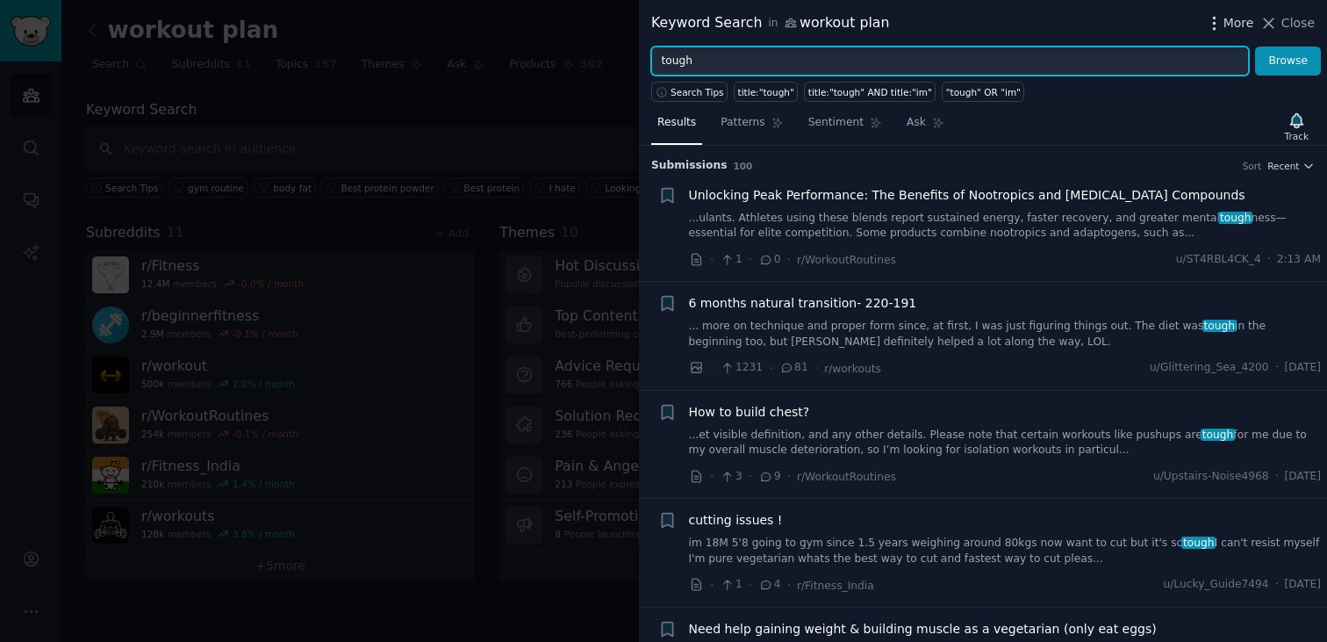
click at [1241, 24] on span "More" at bounding box center [1239, 23] width 31 height 18
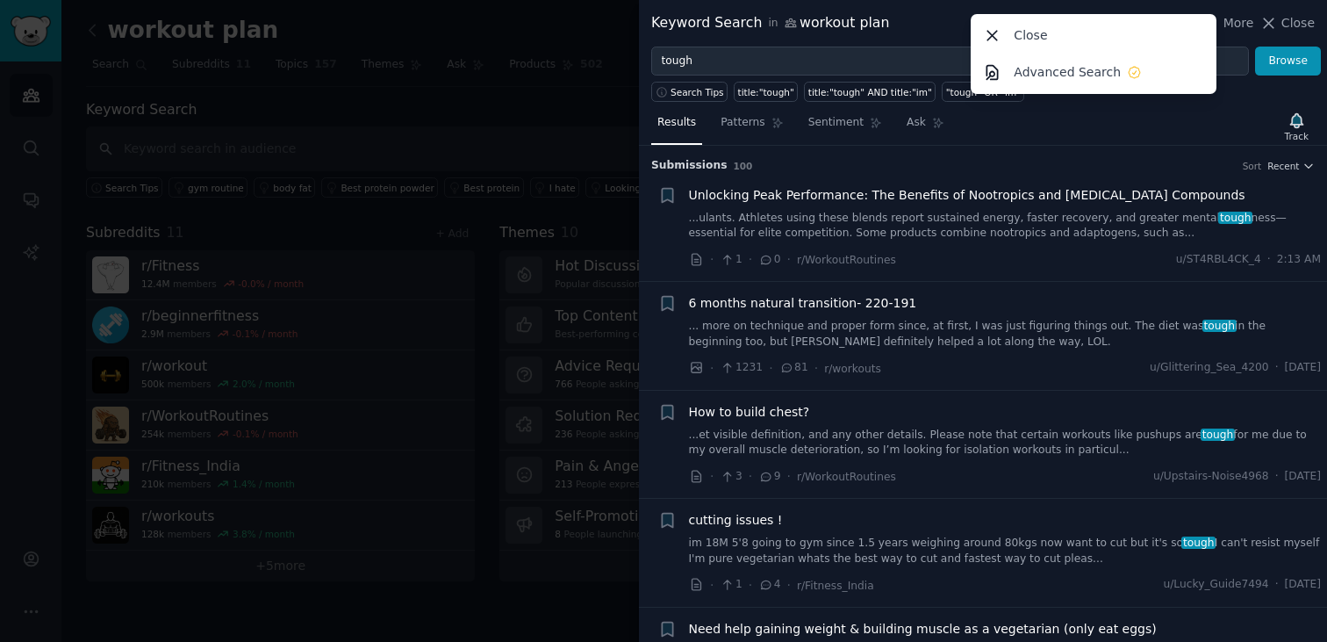
click at [1075, 112] on div "Results Patterns Sentiment Ask Track" at bounding box center [983, 127] width 688 height 38
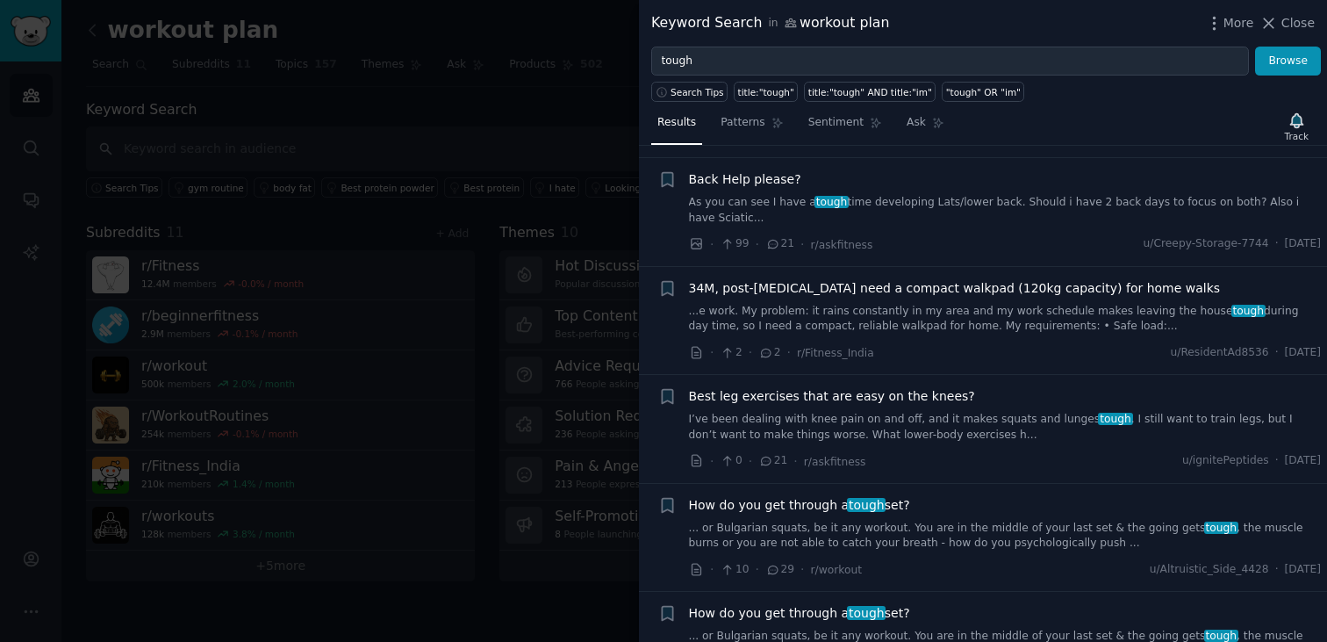
scroll to position [3156, 0]
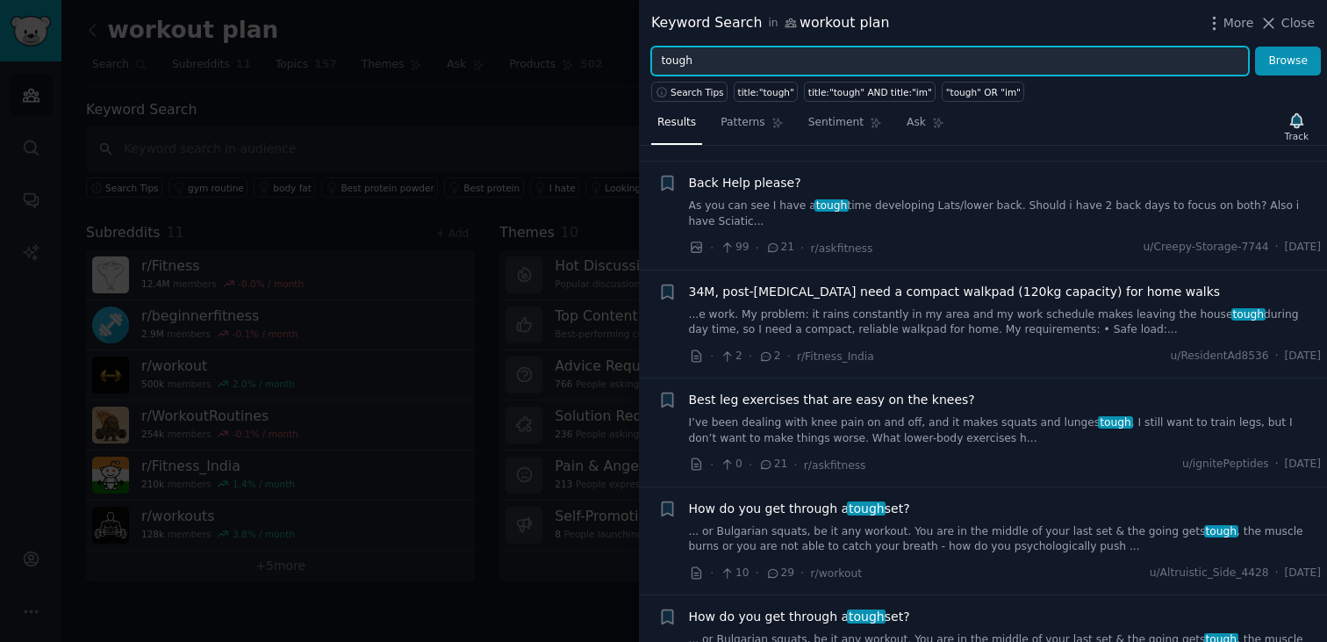
click at [777, 61] on input "tough" at bounding box center [950, 62] width 598 height 30
type input "t"
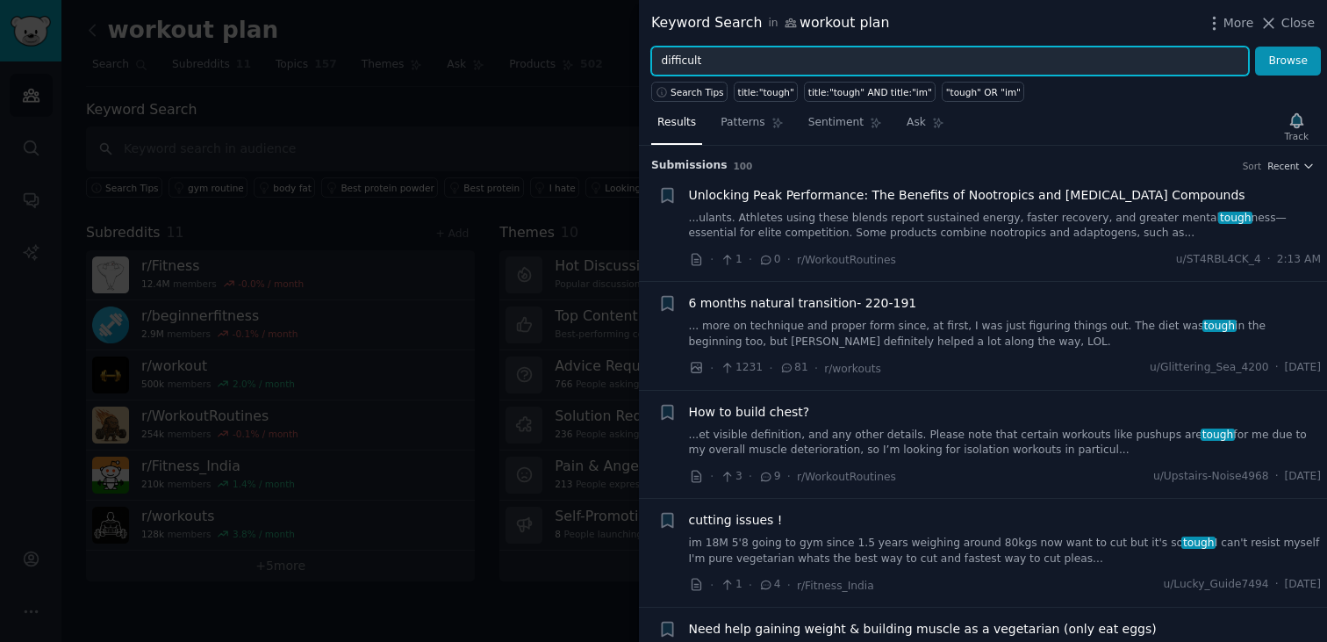
type input "difficult"
click at [1255, 47] on button "Browse" at bounding box center [1288, 62] width 66 height 30
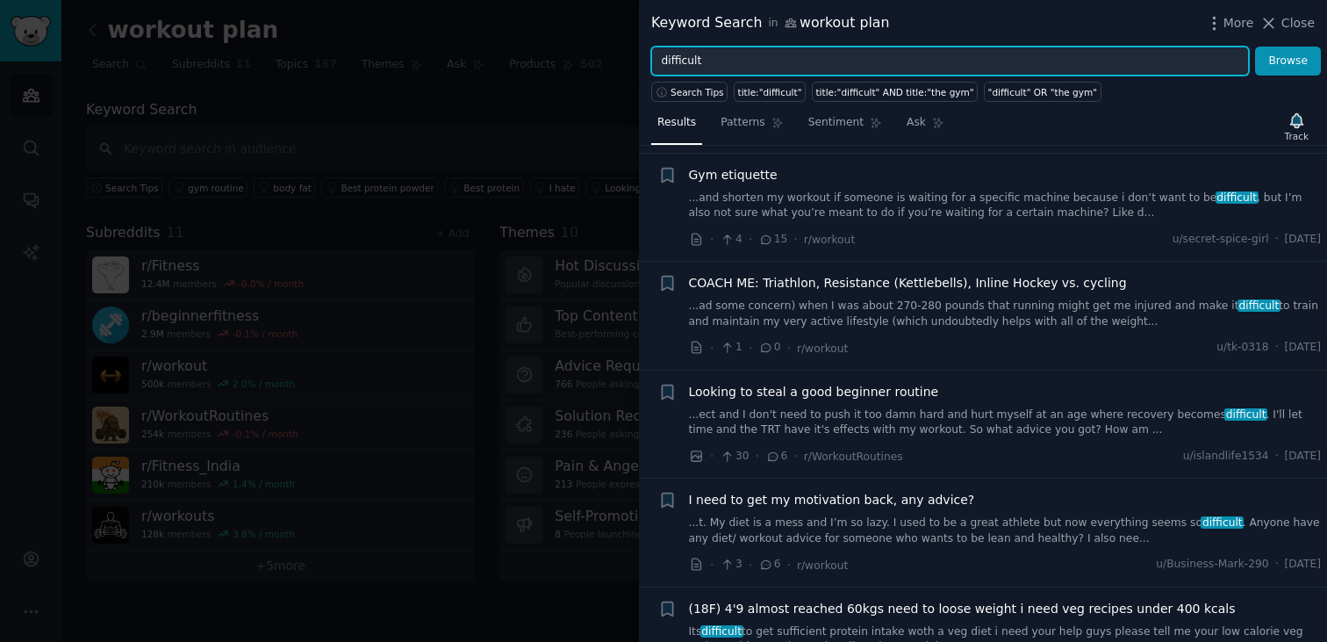
scroll to position [234, 0]
